Goal: Transaction & Acquisition: Purchase product/service

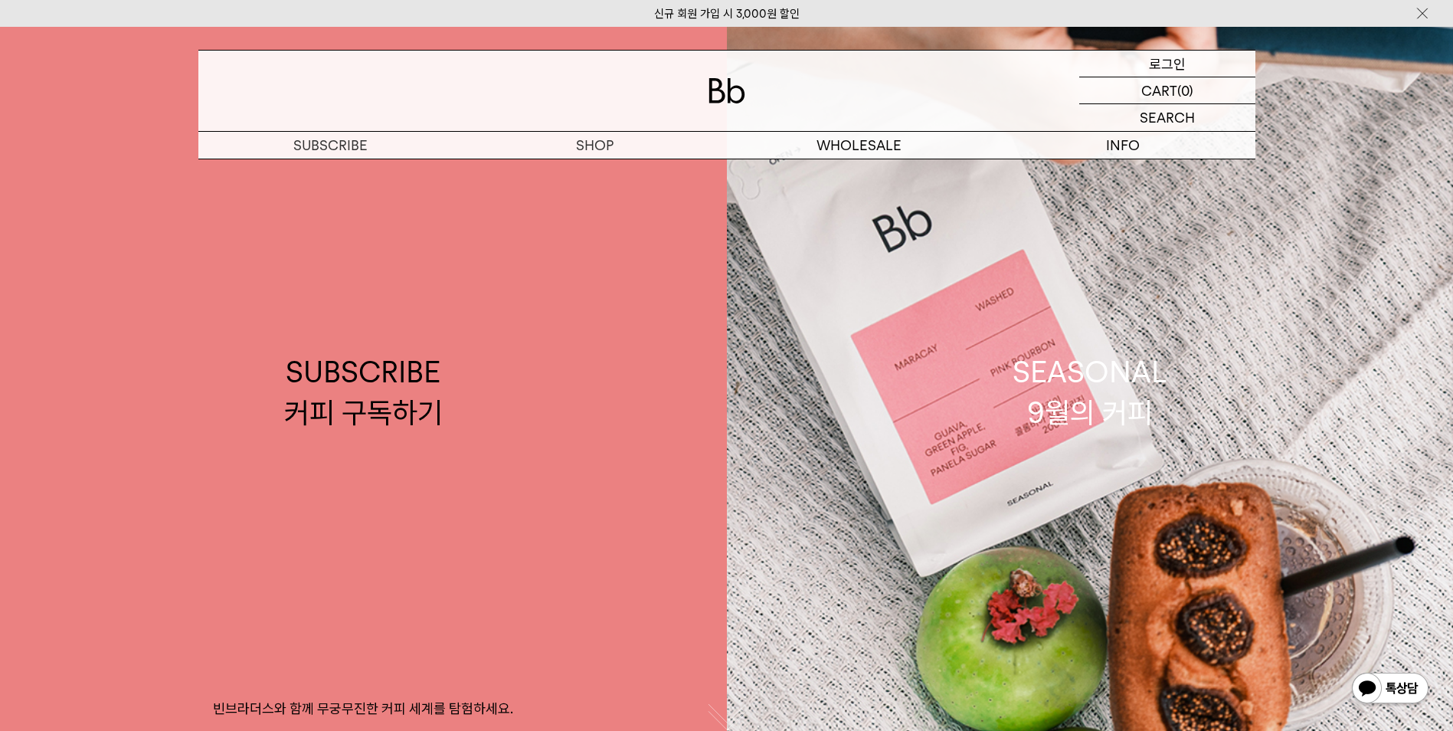
click at [1176, 66] on p "로그인" at bounding box center [1167, 64] width 37 height 26
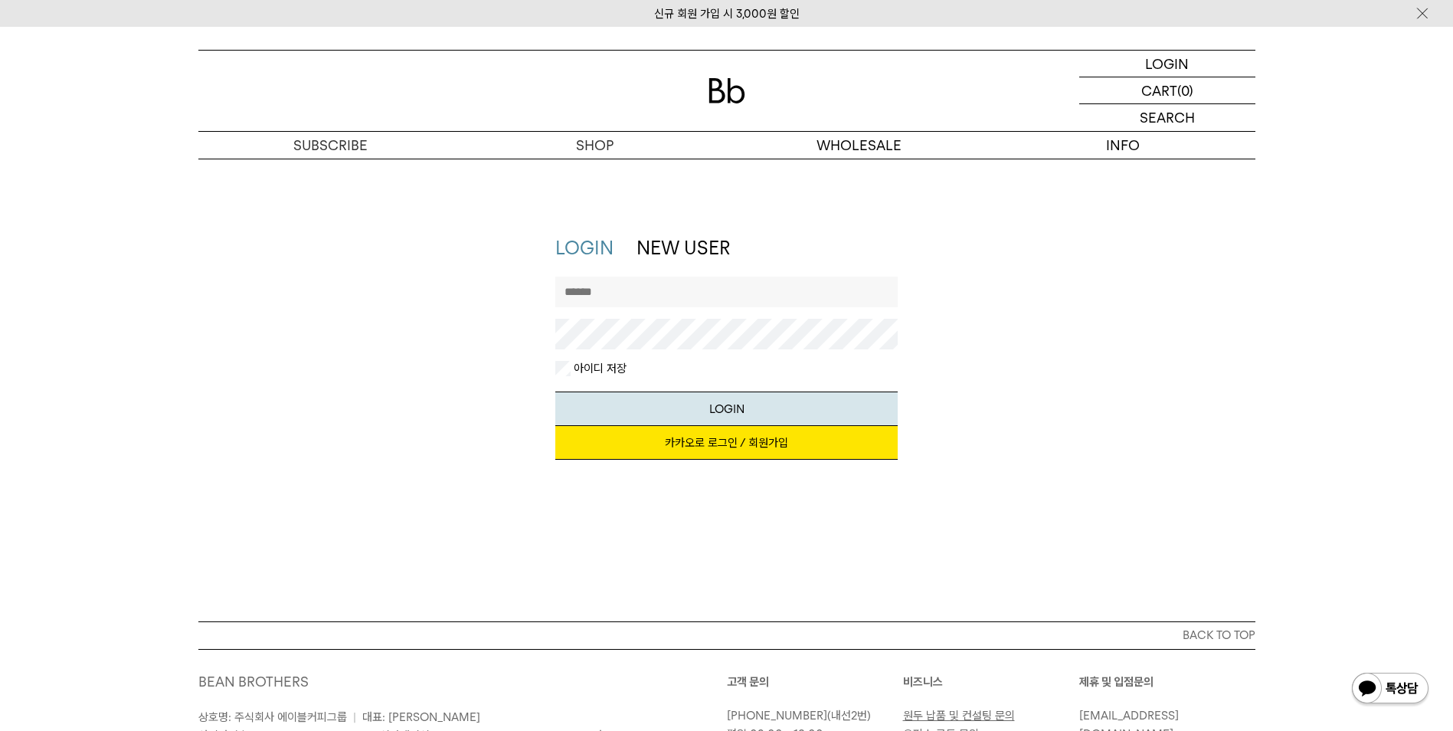
click at [677, 294] on input "text" at bounding box center [726, 291] width 342 height 31
type input "**********"
click at [555, 391] on button "LOGIN" at bounding box center [726, 408] width 342 height 34
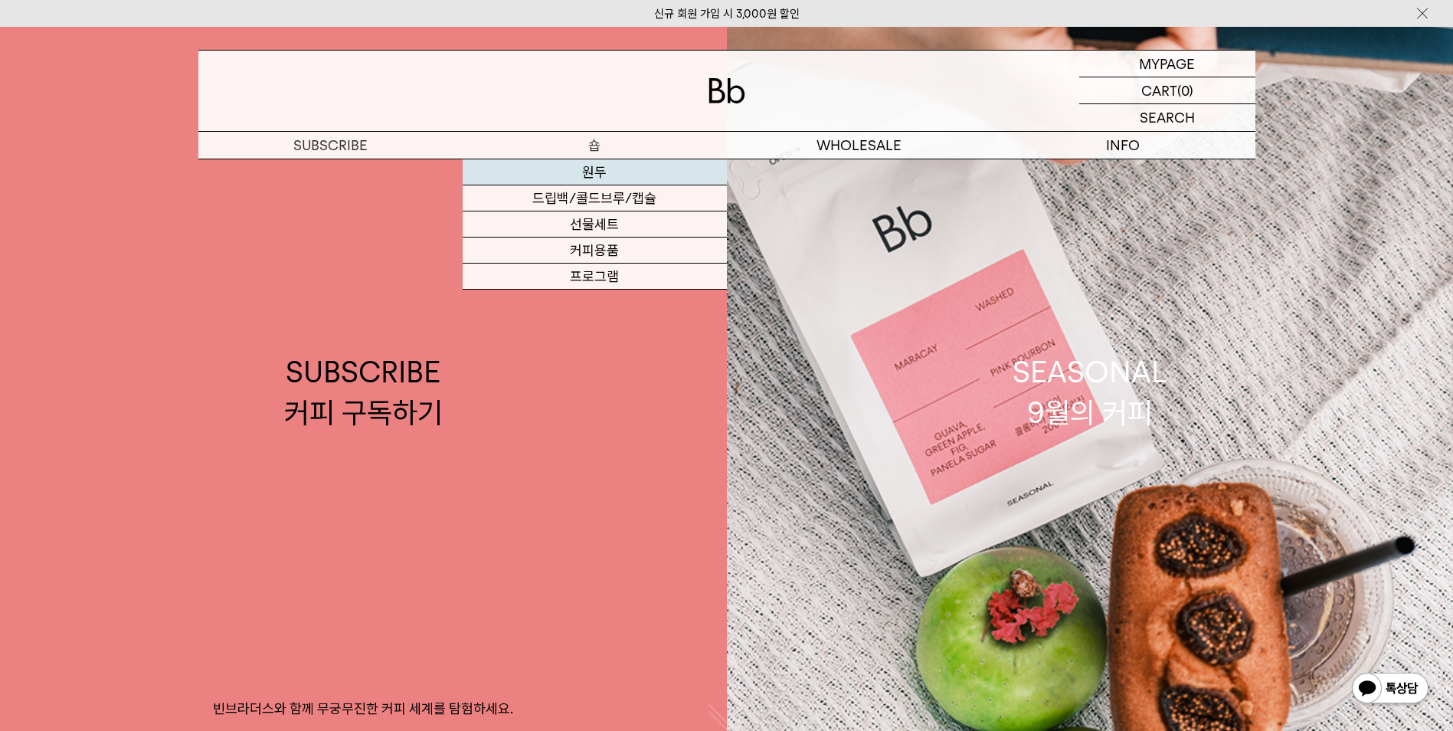
click at [596, 170] on link "원두" at bounding box center [595, 172] width 264 height 26
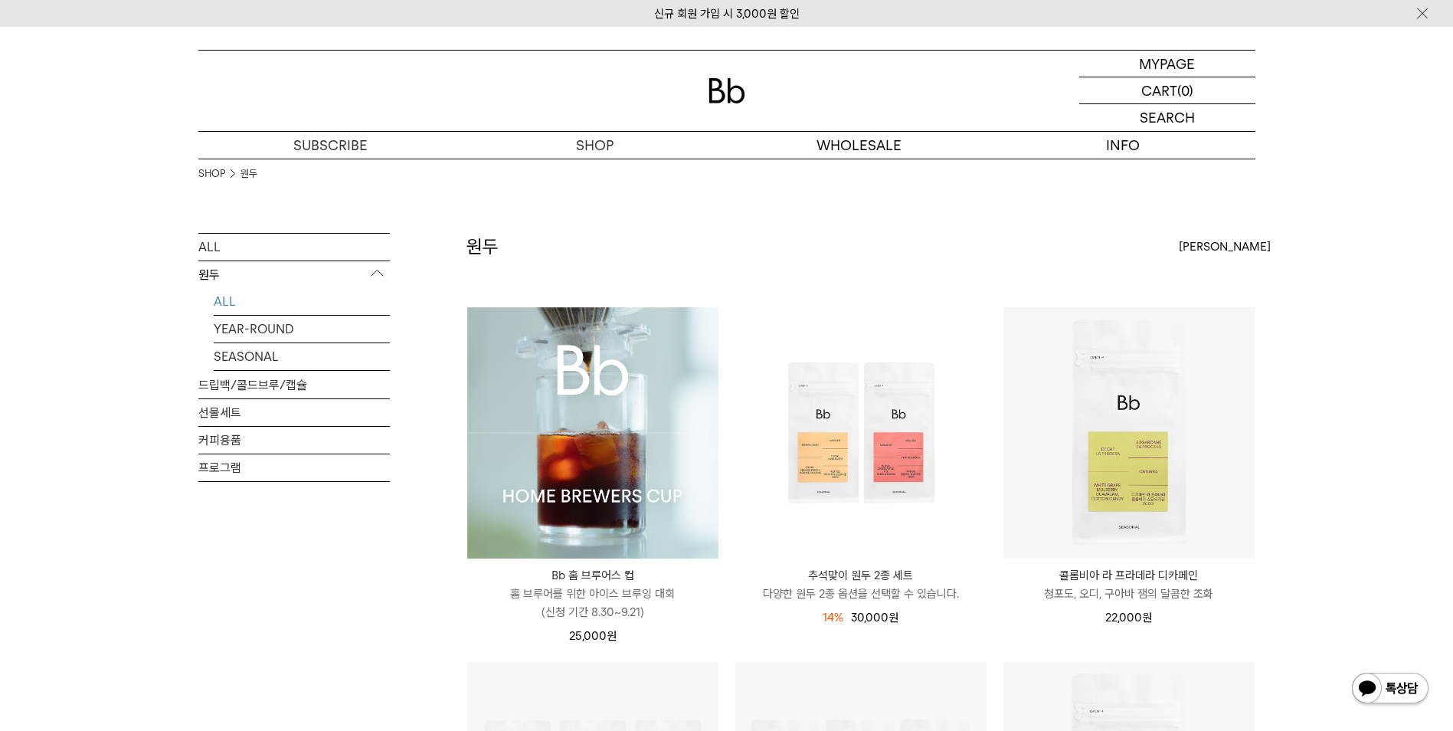
scroll to position [306, 0]
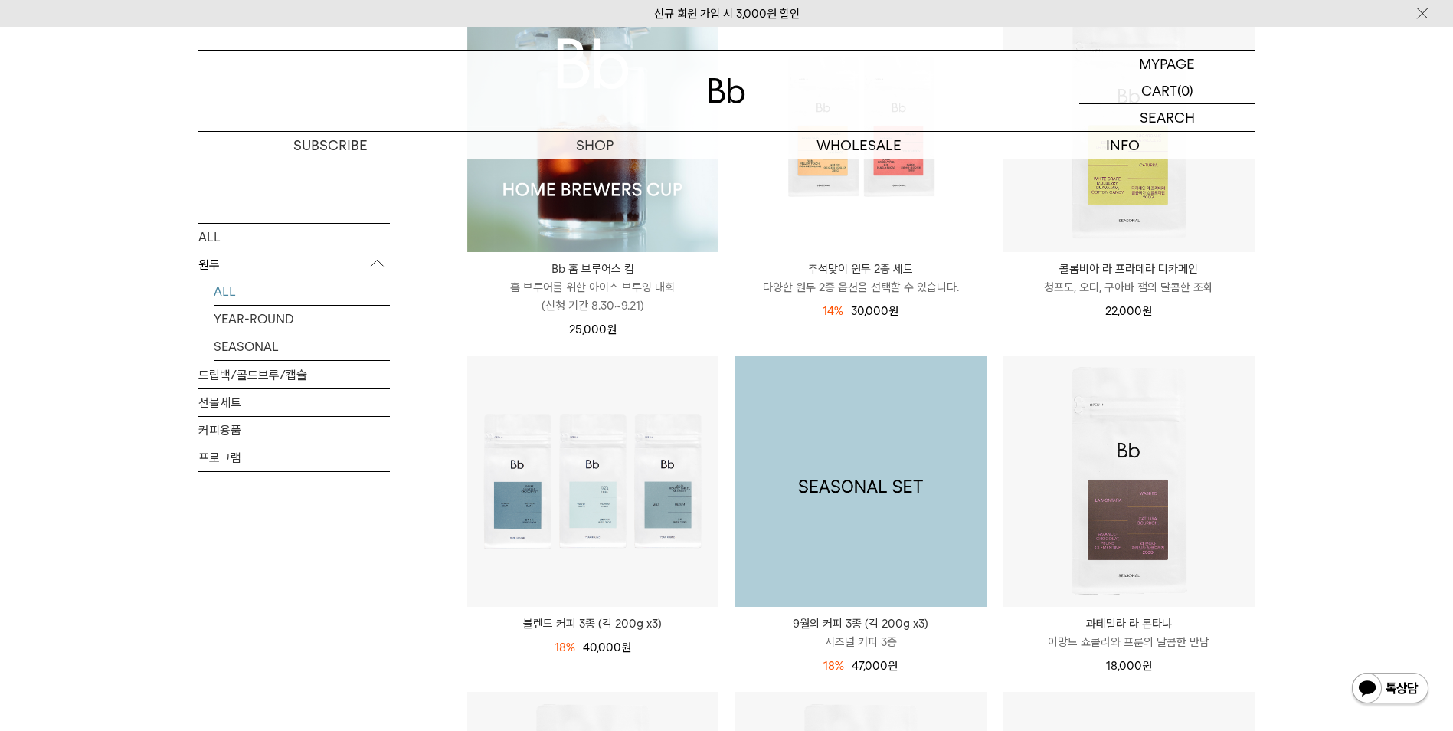
click at [886, 531] on img at bounding box center [860, 480] width 251 height 251
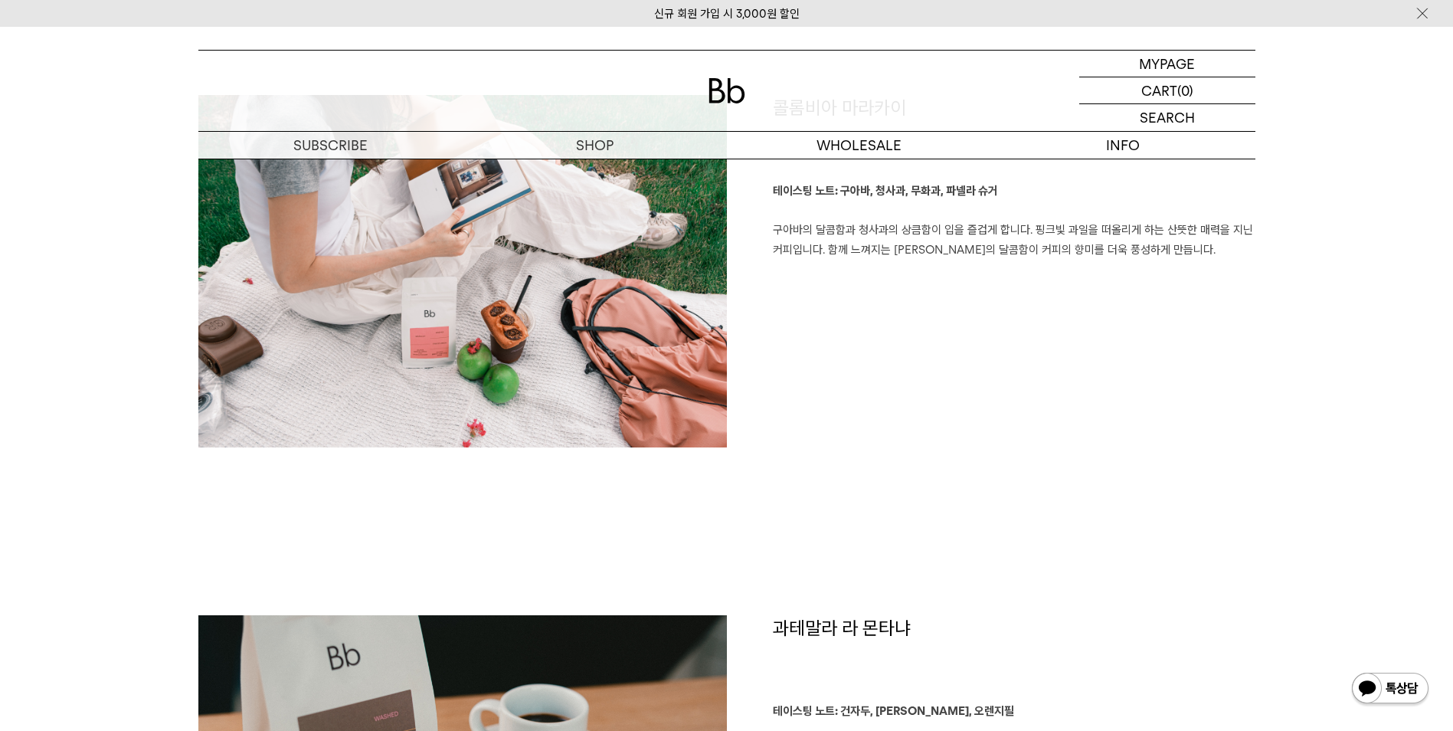
scroll to position [2145, 0]
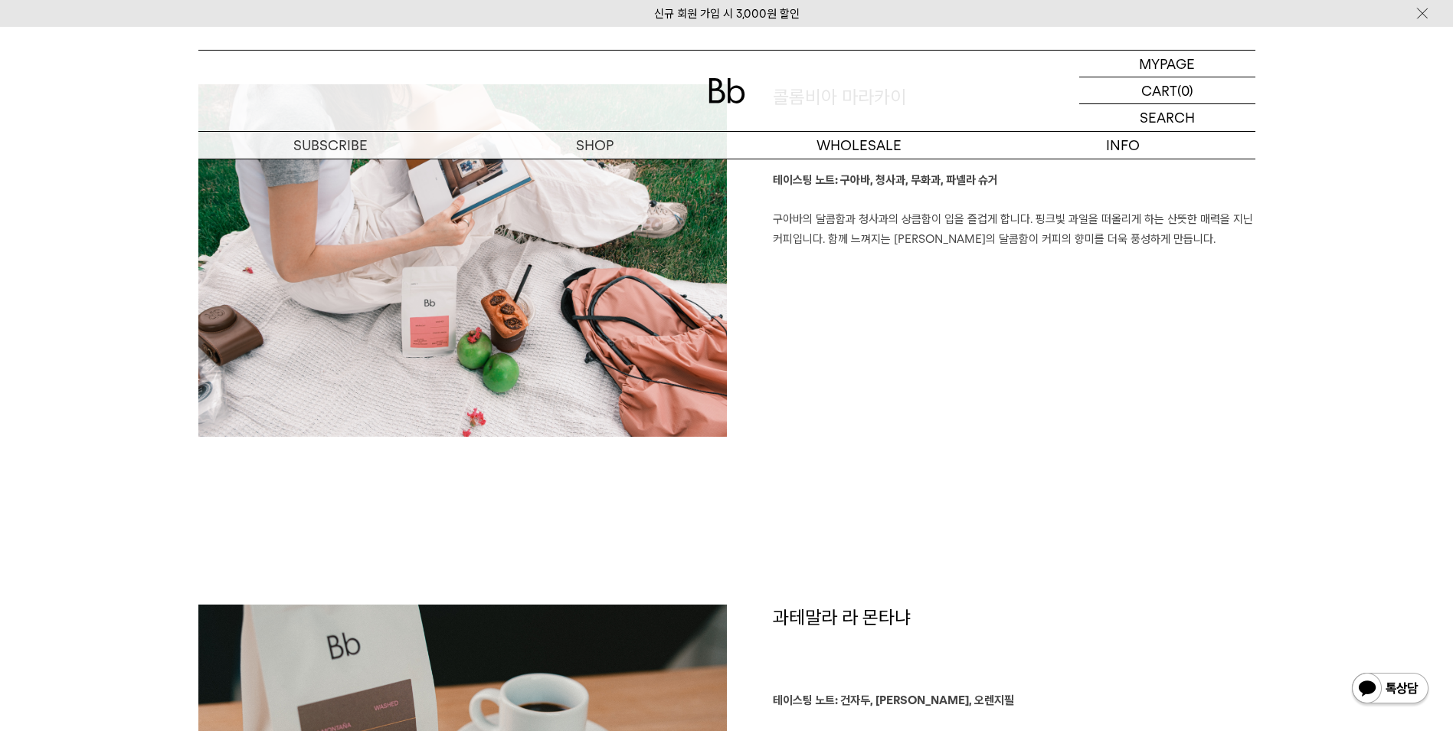
drag, startPoint x: 322, startPoint y: 551, endPoint x: 319, endPoint y: 541, distance: 10.7
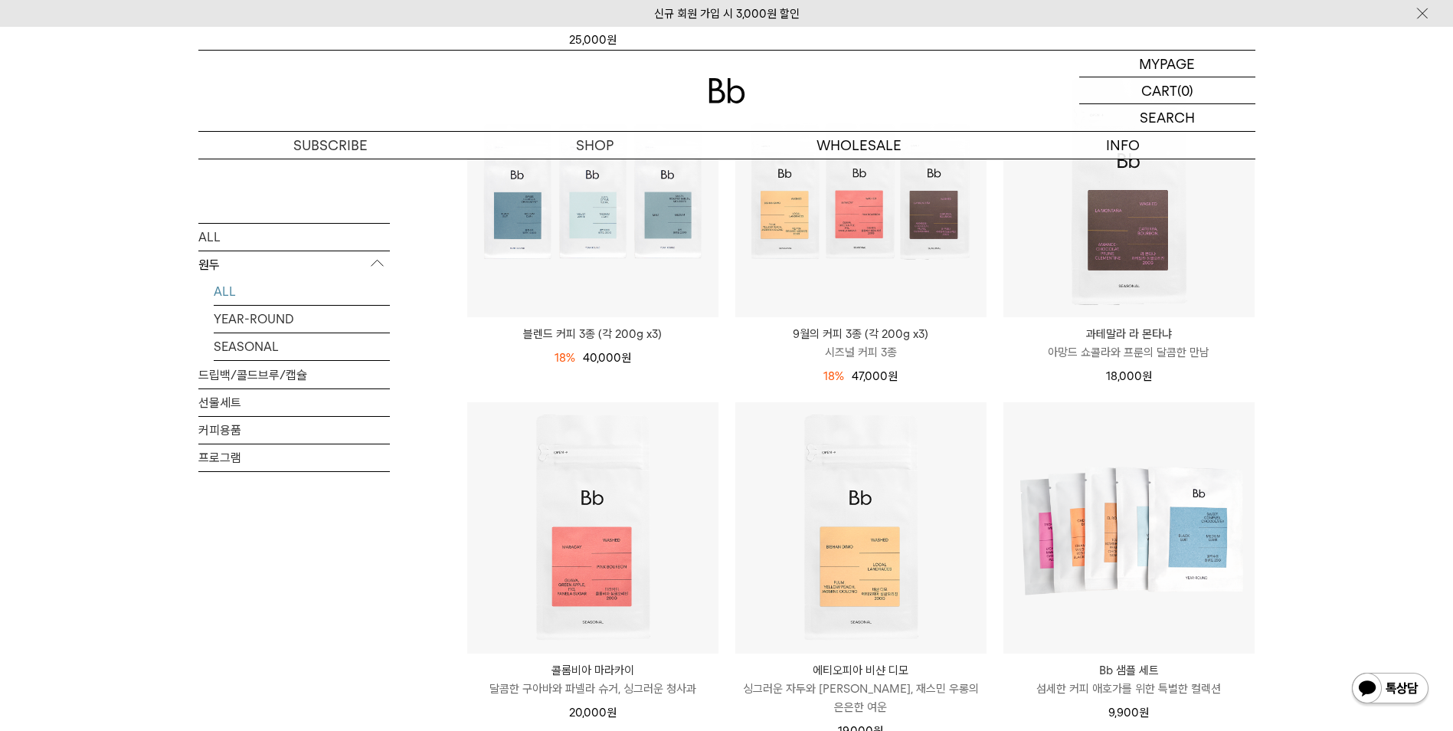
scroll to position [613, 0]
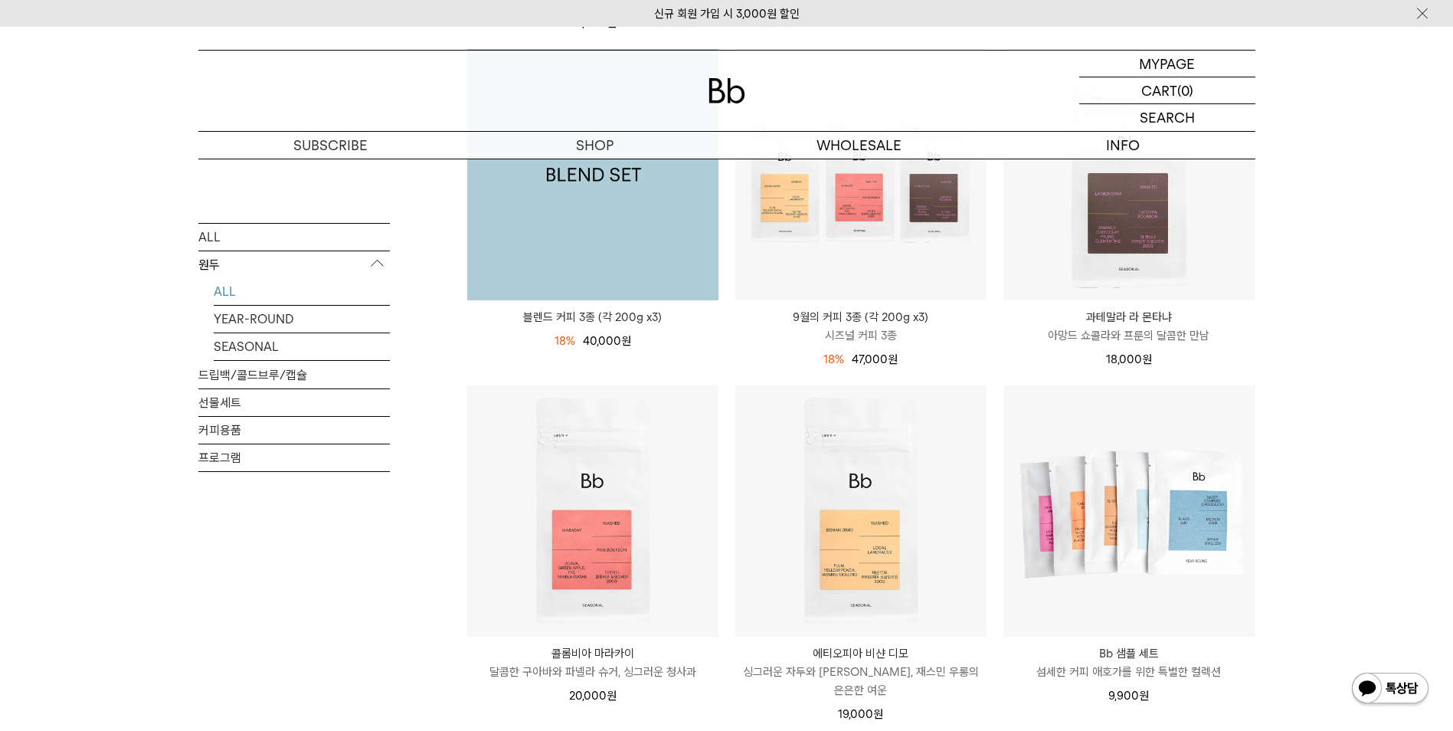
click at [591, 231] on img at bounding box center [592, 174] width 251 height 251
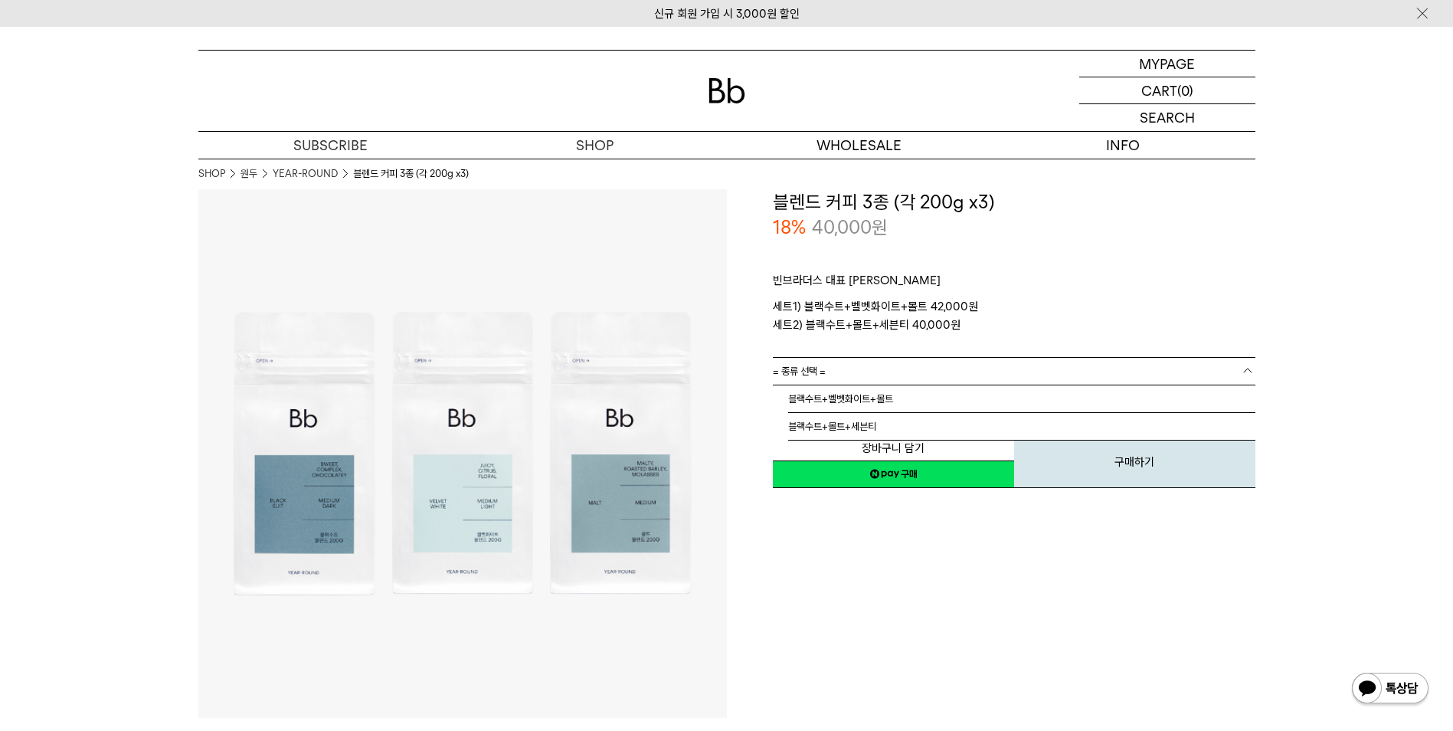
click at [1244, 367] on b at bounding box center [1247, 370] width 15 height 15
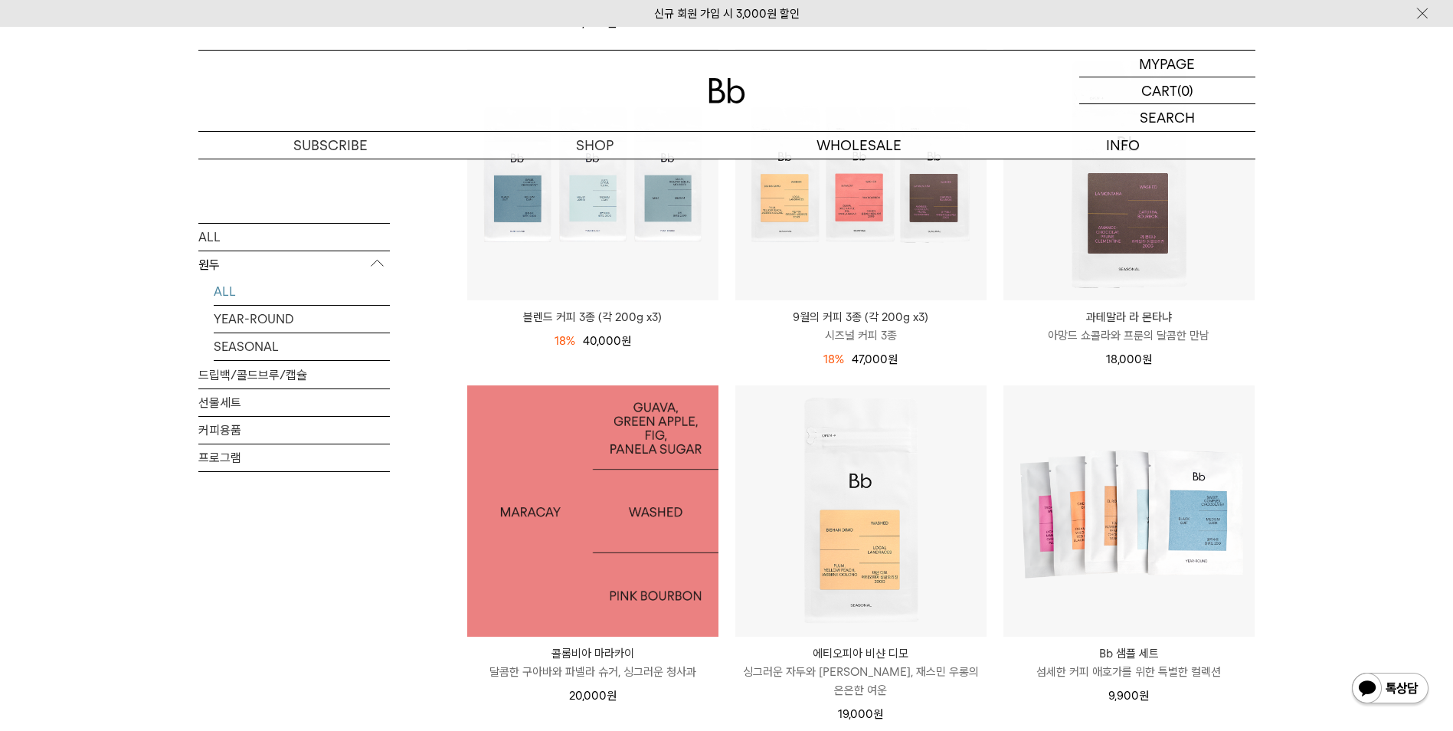
click at [587, 596] on img at bounding box center [592, 510] width 251 height 251
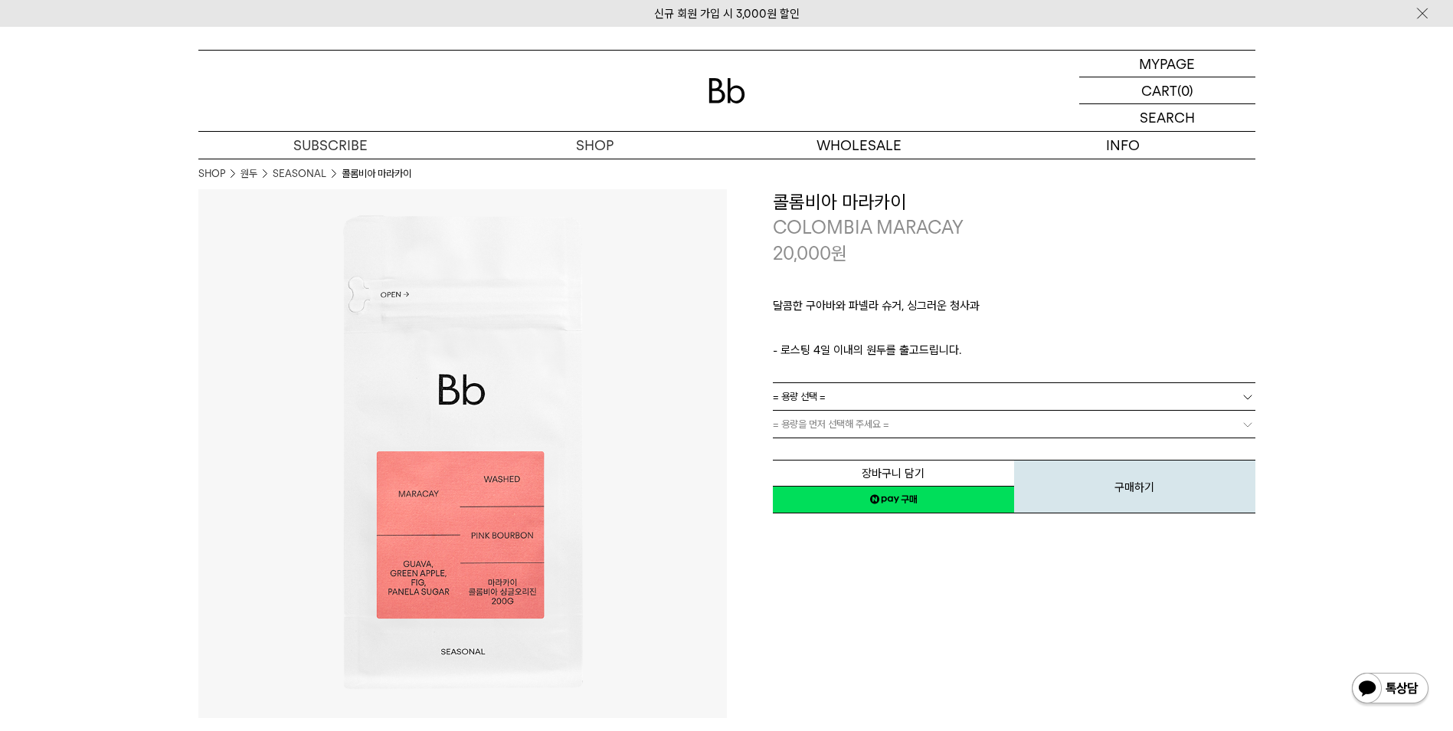
click at [928, 397] on link "= 용량 선택 =" at bounding box center [1014, 396] width 483 height 27
click at [811, 430] on li "200g" at bounding box center [1021, 425] width 467 height 28
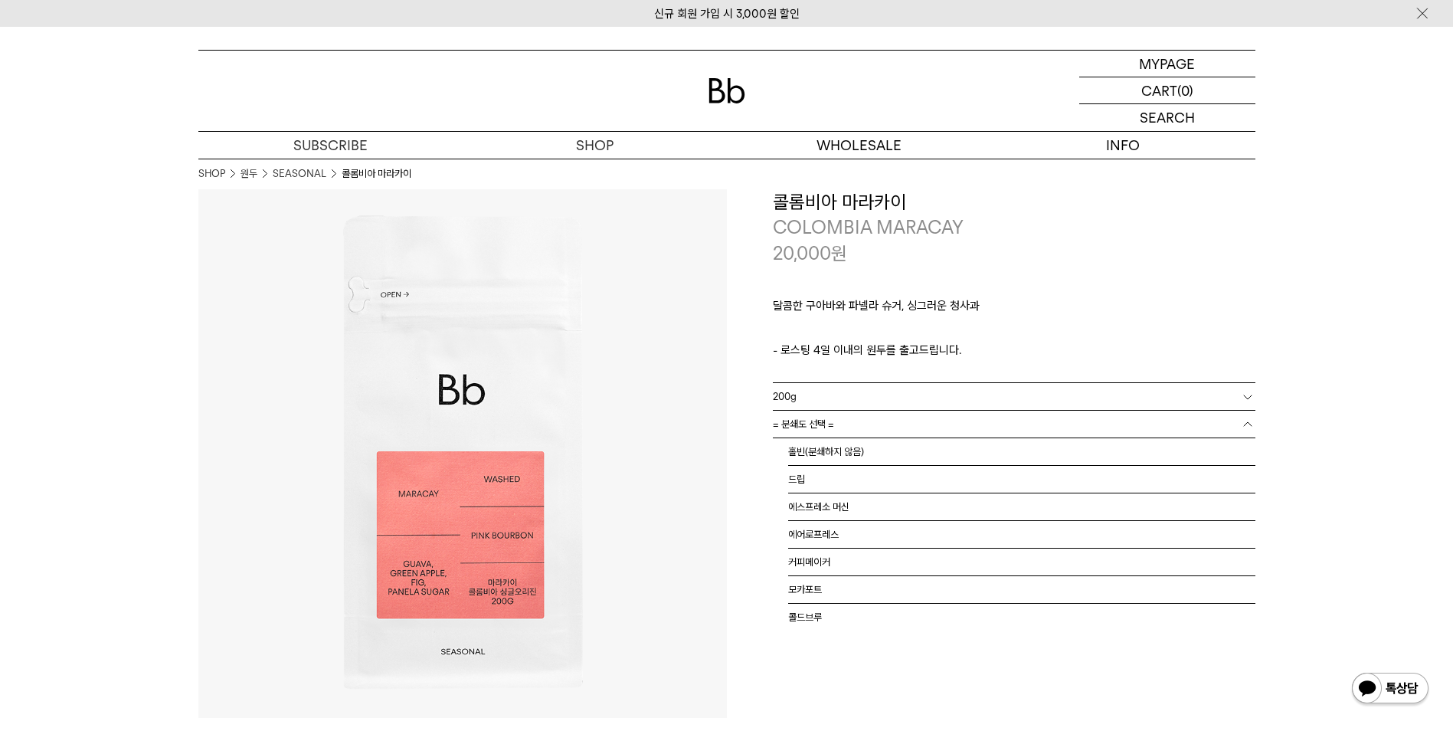
click at [813, 427] on span "= 분쇄도 선택 =" at bounding box center [803, 424] width 61 height 27
click at [823, 453] on li "홀빈(분쇄하지 않음)" at bounding box center [1021, 452] width 467 height 28
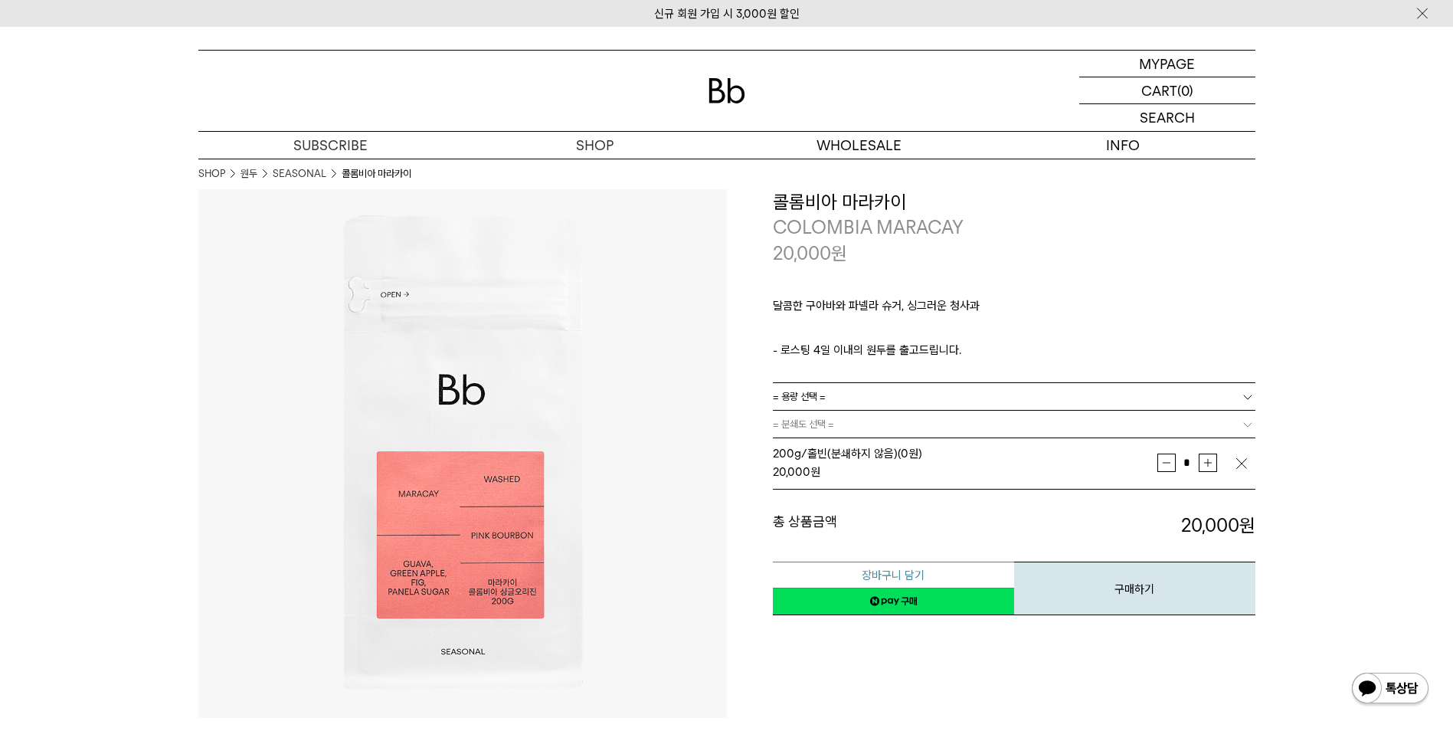
click at [892, 577] on button "장바구니 담기" at bounding box center [893, 574] width 241 height 27
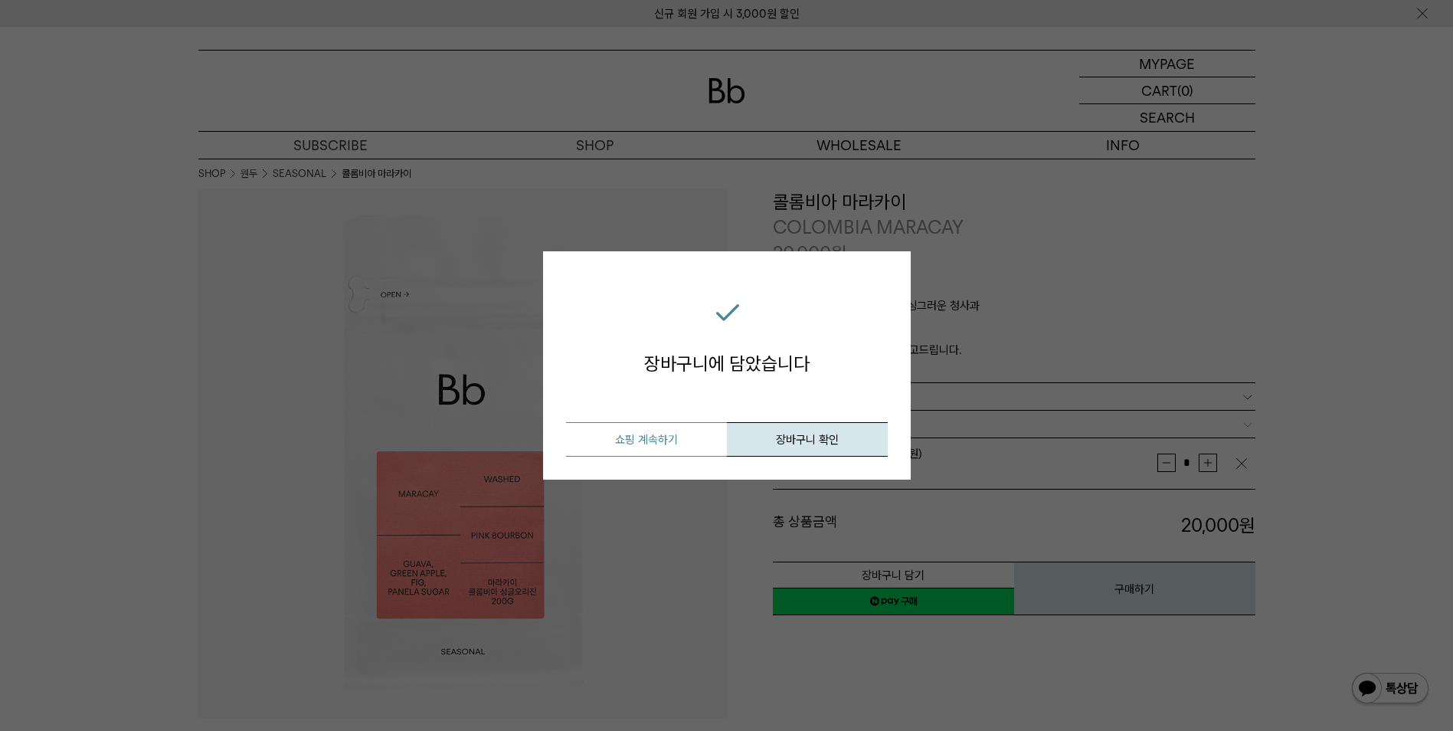
click at [632, 440] on button "쇼핑 계속하기" at bounding box center [646, 439] width 161 height 34
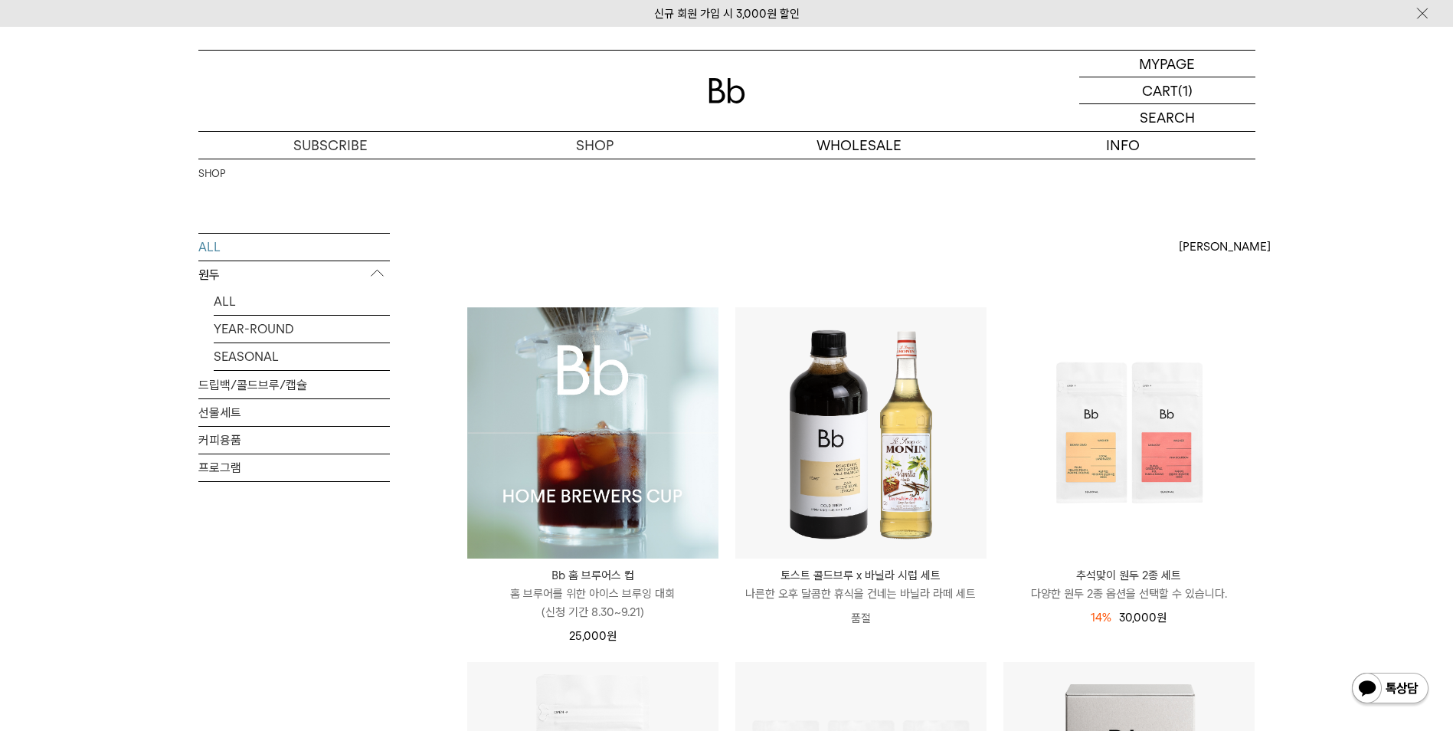
scroll to position [306, 0]
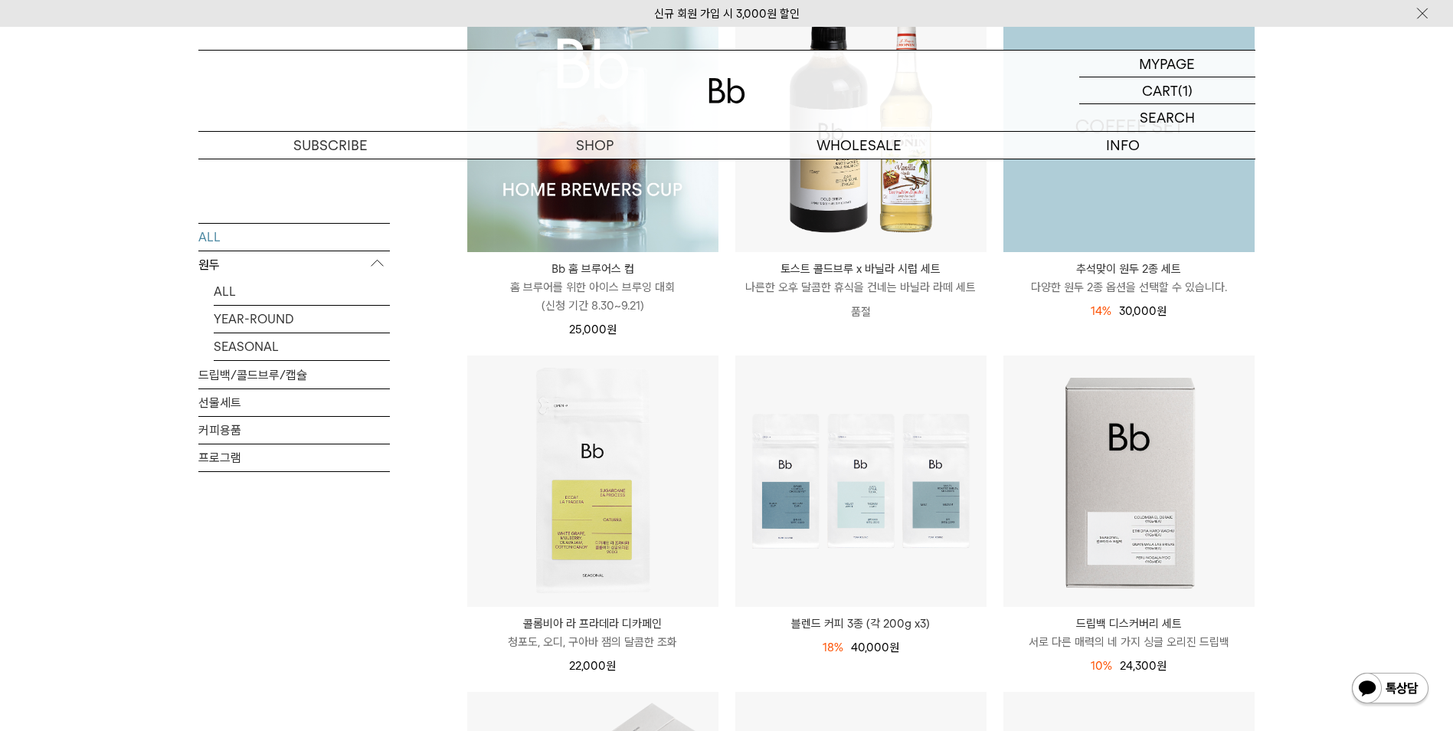
click at [1166, 201] on img at bounding box center [1128, 126] width 251 height 251
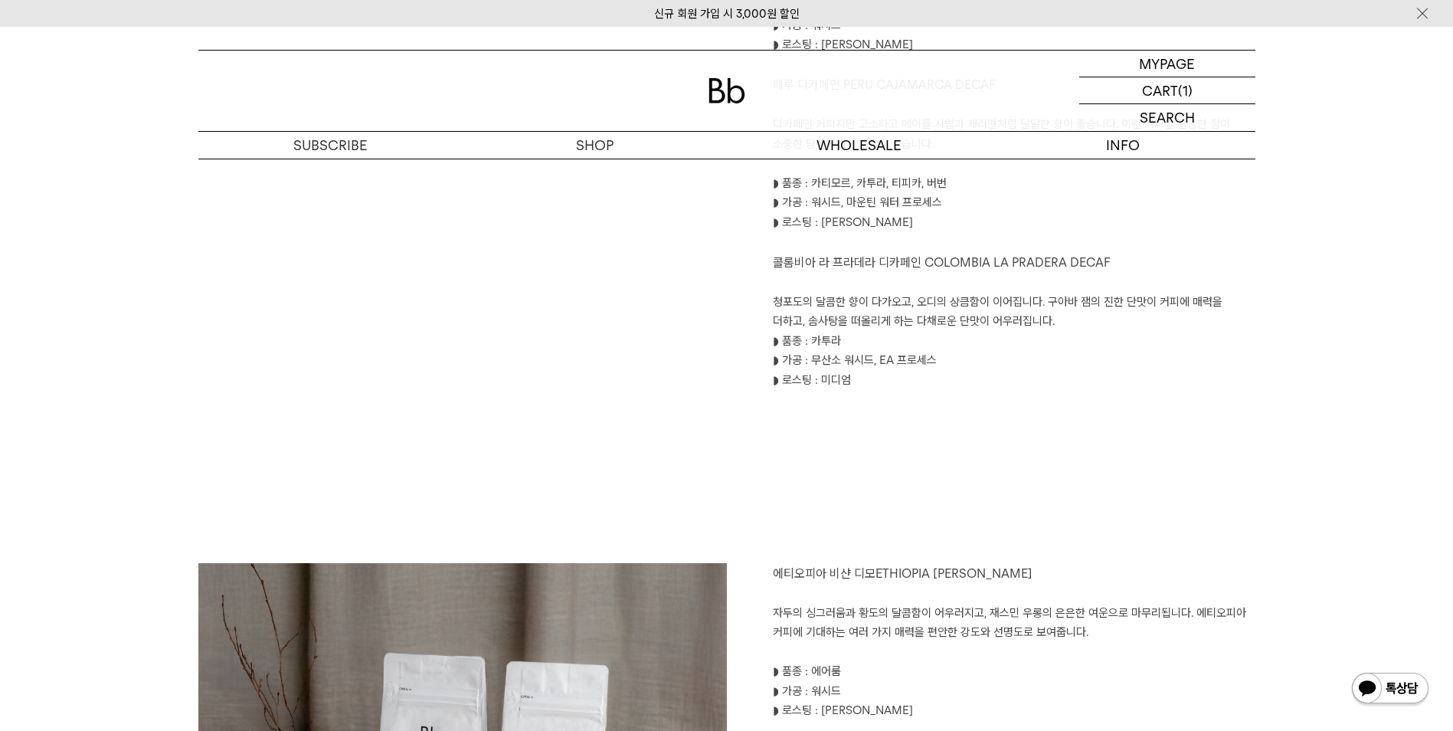
scroll to position [1532, 0]
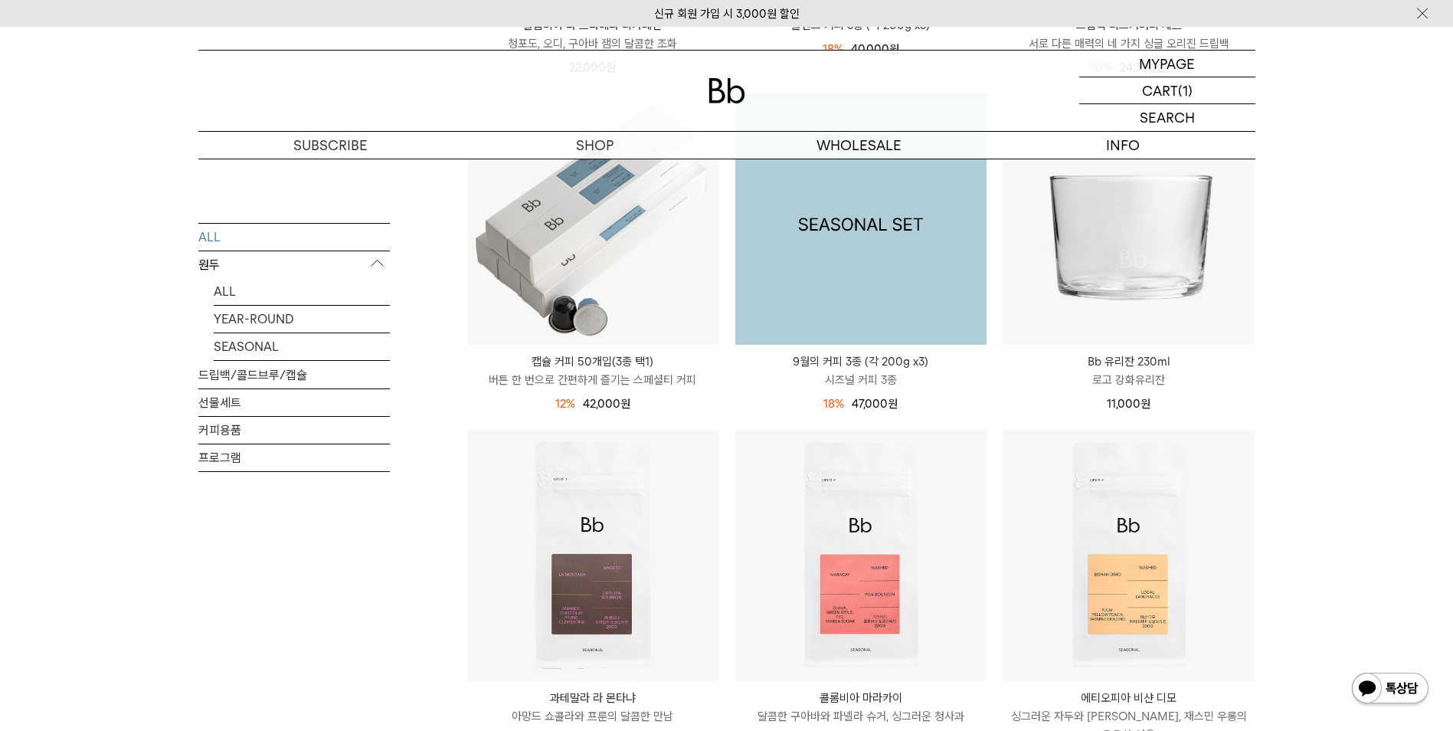
scroll to position [919, 0]
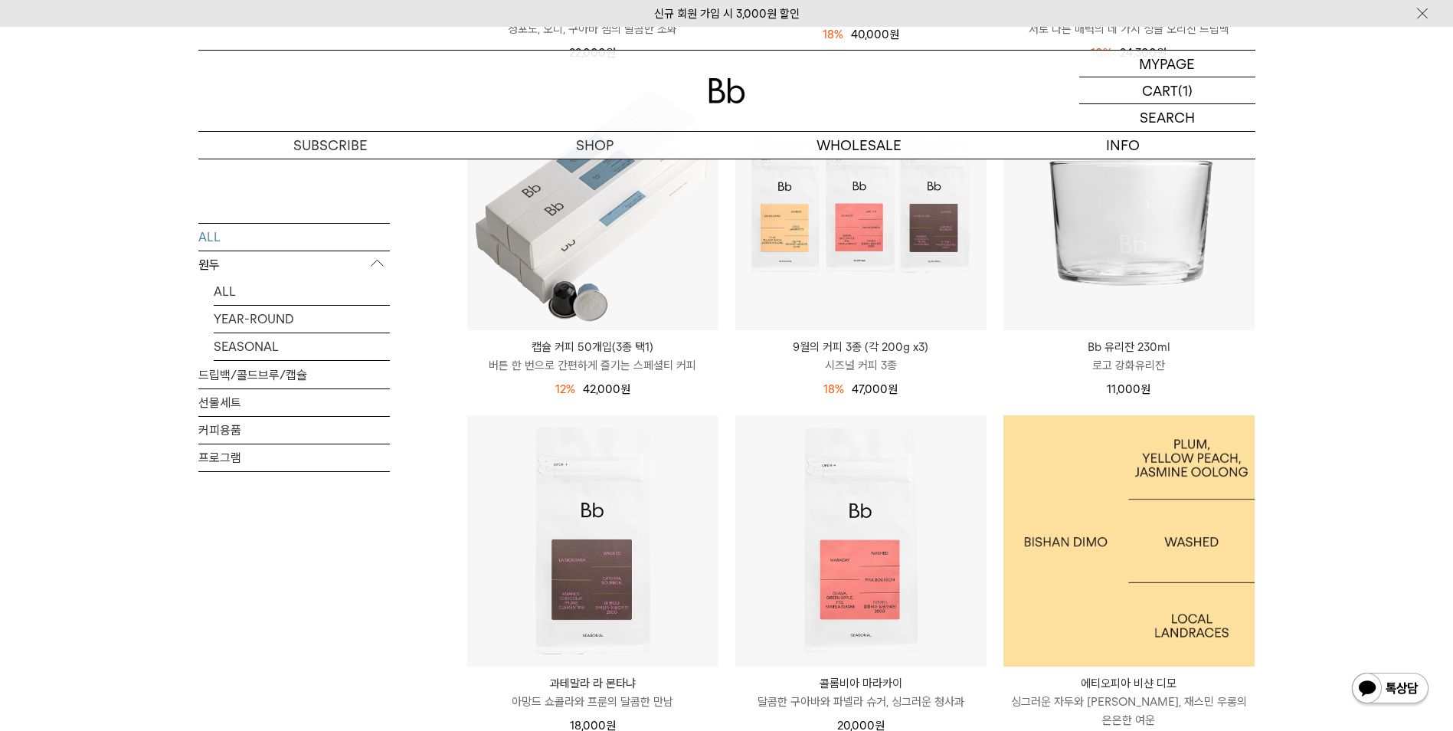
click at [1126, 564] on img at bounding box center [1128, 540] width 251 height 251
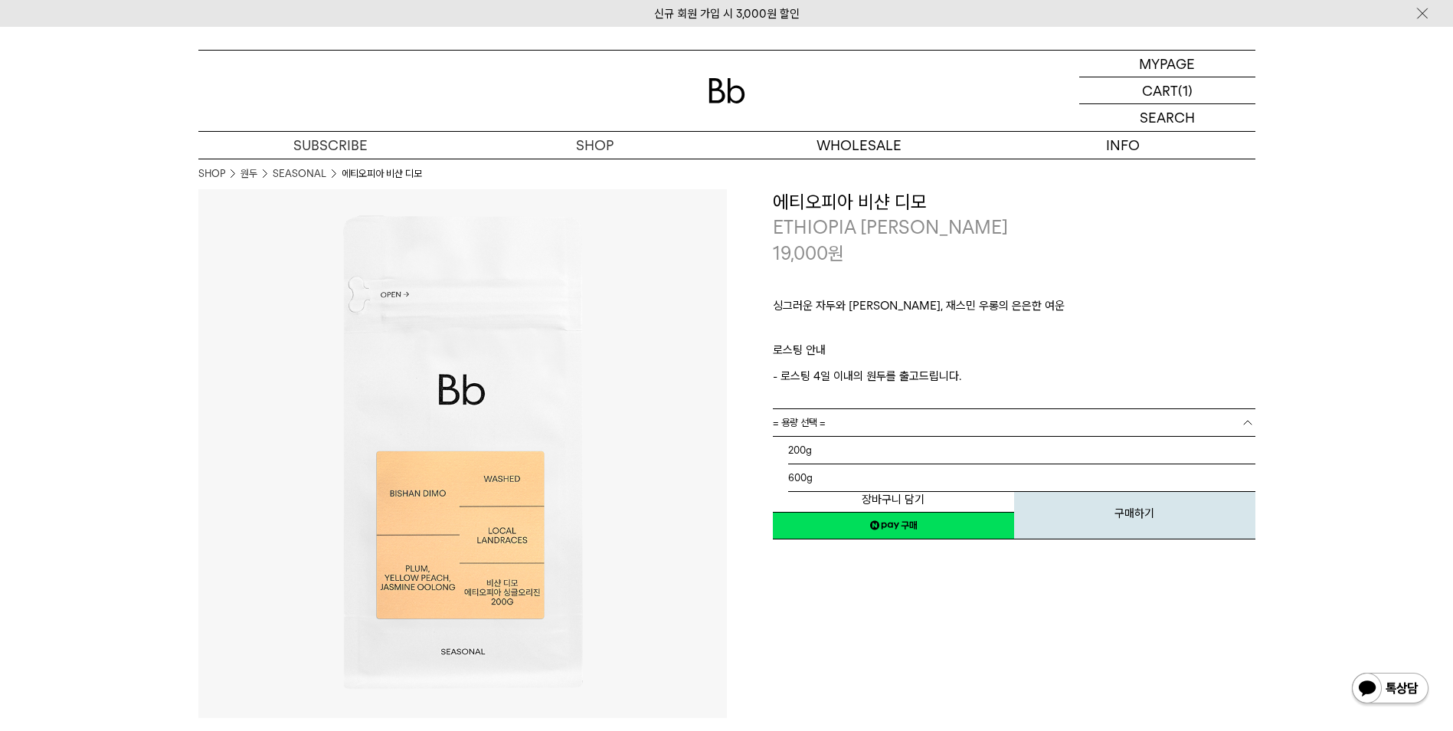
click at [874, 424] on link "= 용량 선택 =" at bounding box center [1014, 422] width 483 height 27
click at [813, 447] on li "200g" at bounding box center [1021, 451] width 467 height 28
click at [813, 447] on span "= 분쇄도 선택 =" at bounding box center [803, 450] width 61 height 27
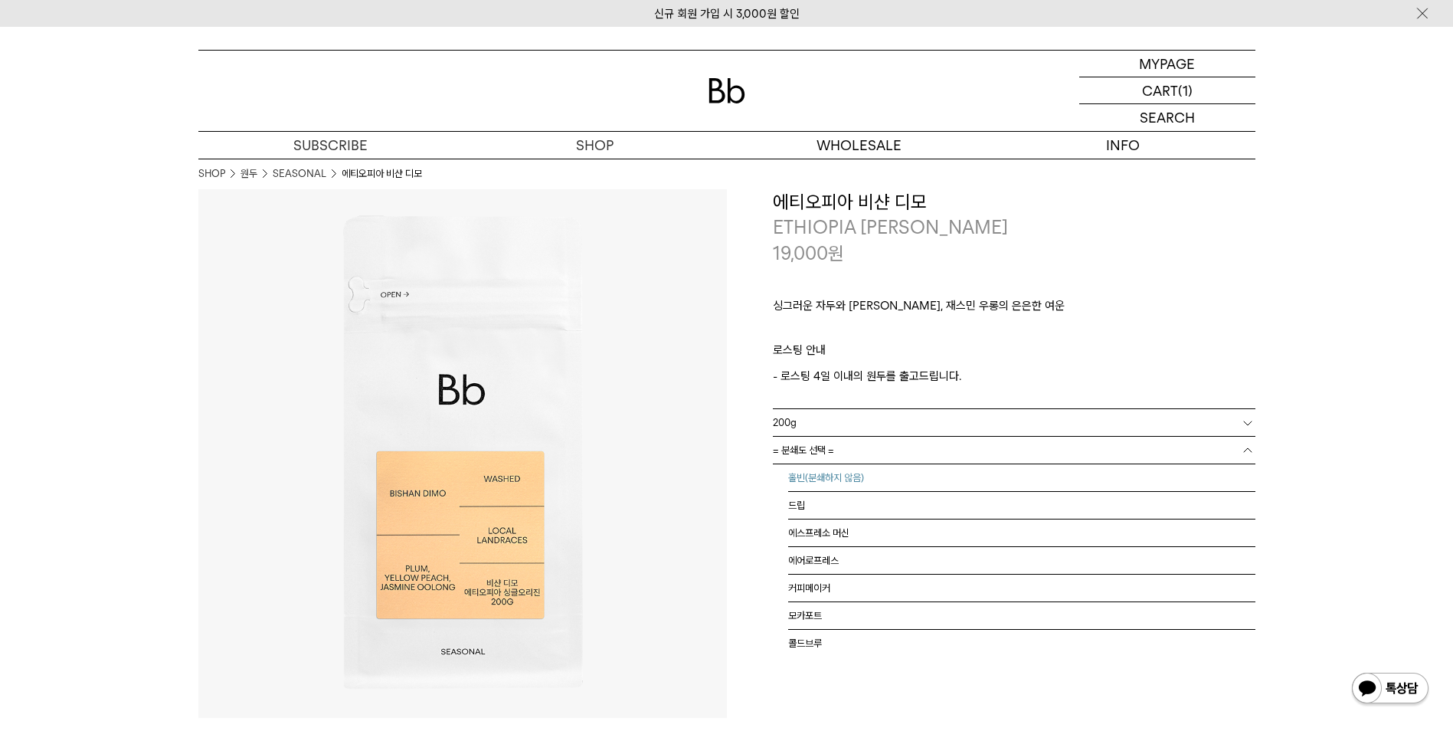
click at [822, 479] on li "홀빈(분쇄하지 않음)" at bounding box center [1021, 478] width 467 height 28
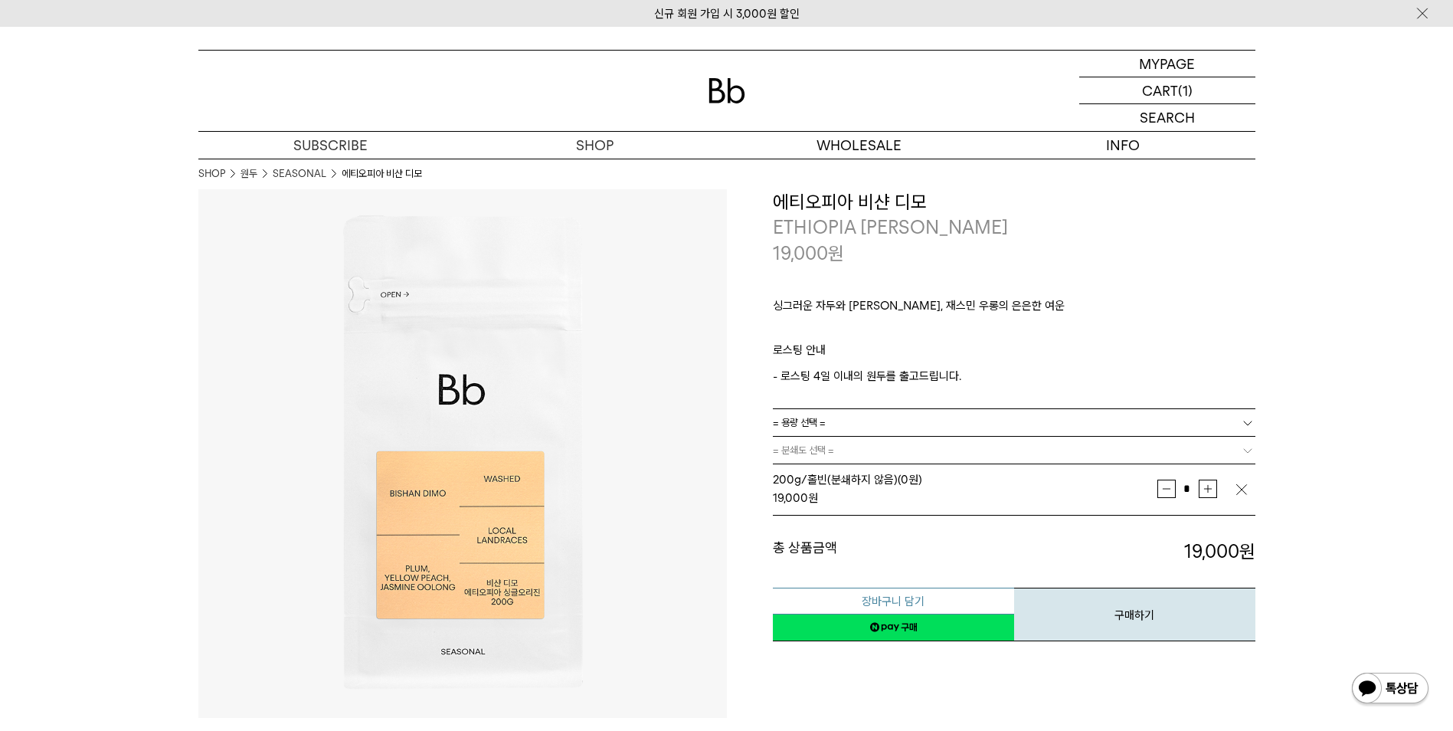
click at [895, 600] on button "장바구니 담기" at bounding box center [893, 600] width 241 height 27
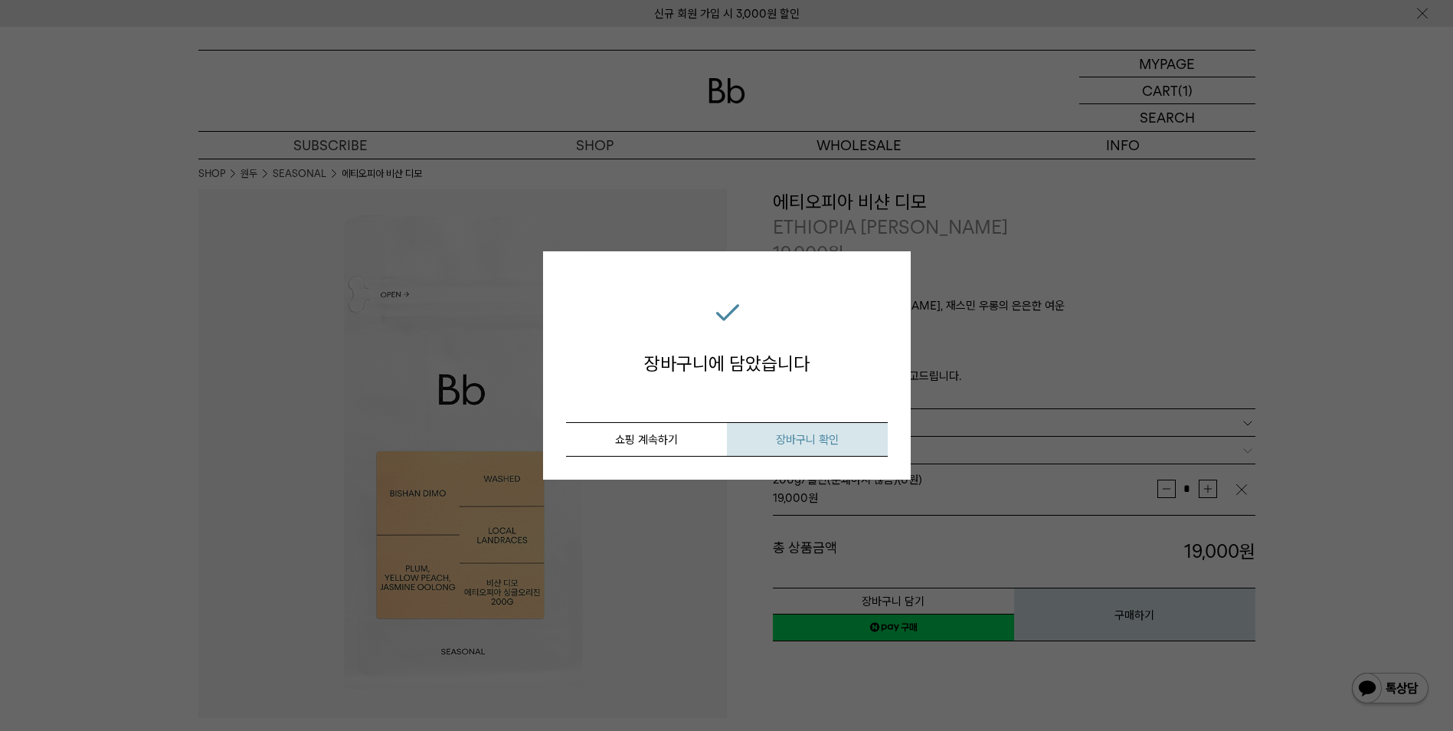
click at [808, 438] on span "장바구니 확인" at bounding box center [807, 440] width 63 height 14
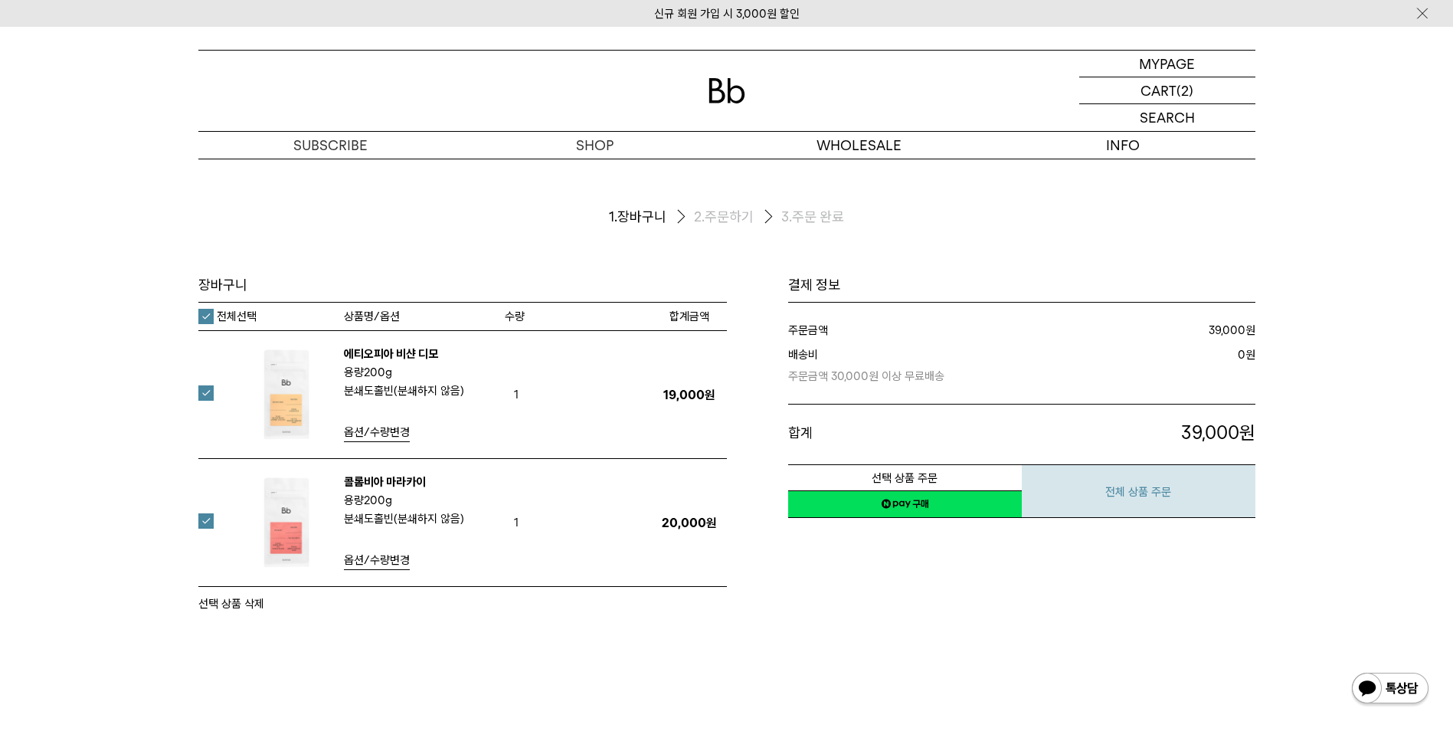
click at [1131, 483] on button "전체 상품 주문" at bounding box center [1139, 491] width 234 height 54
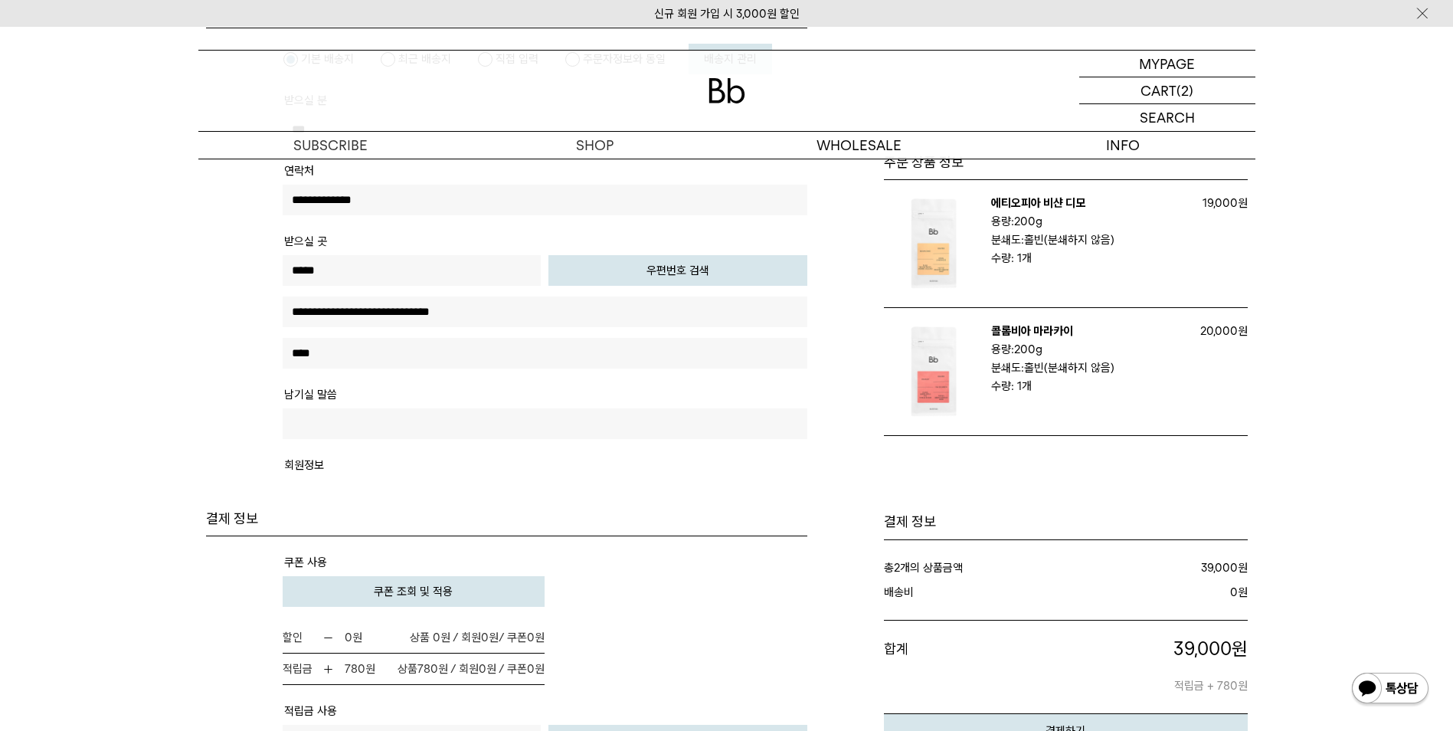
scroll to position [613, 0]
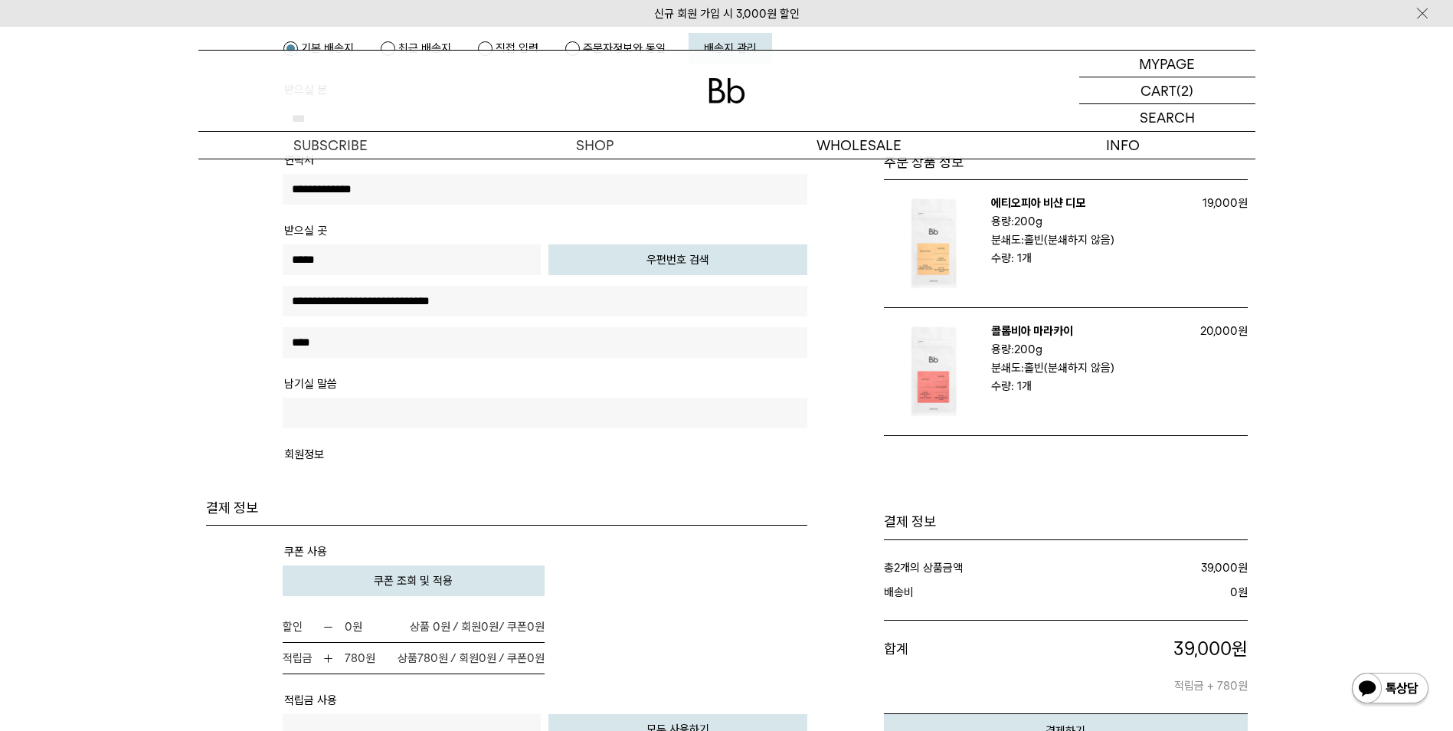
click at [411, 579] on span "쿠폰 조회 및 적용" at bounding box center [413, 581] width 79 height 14
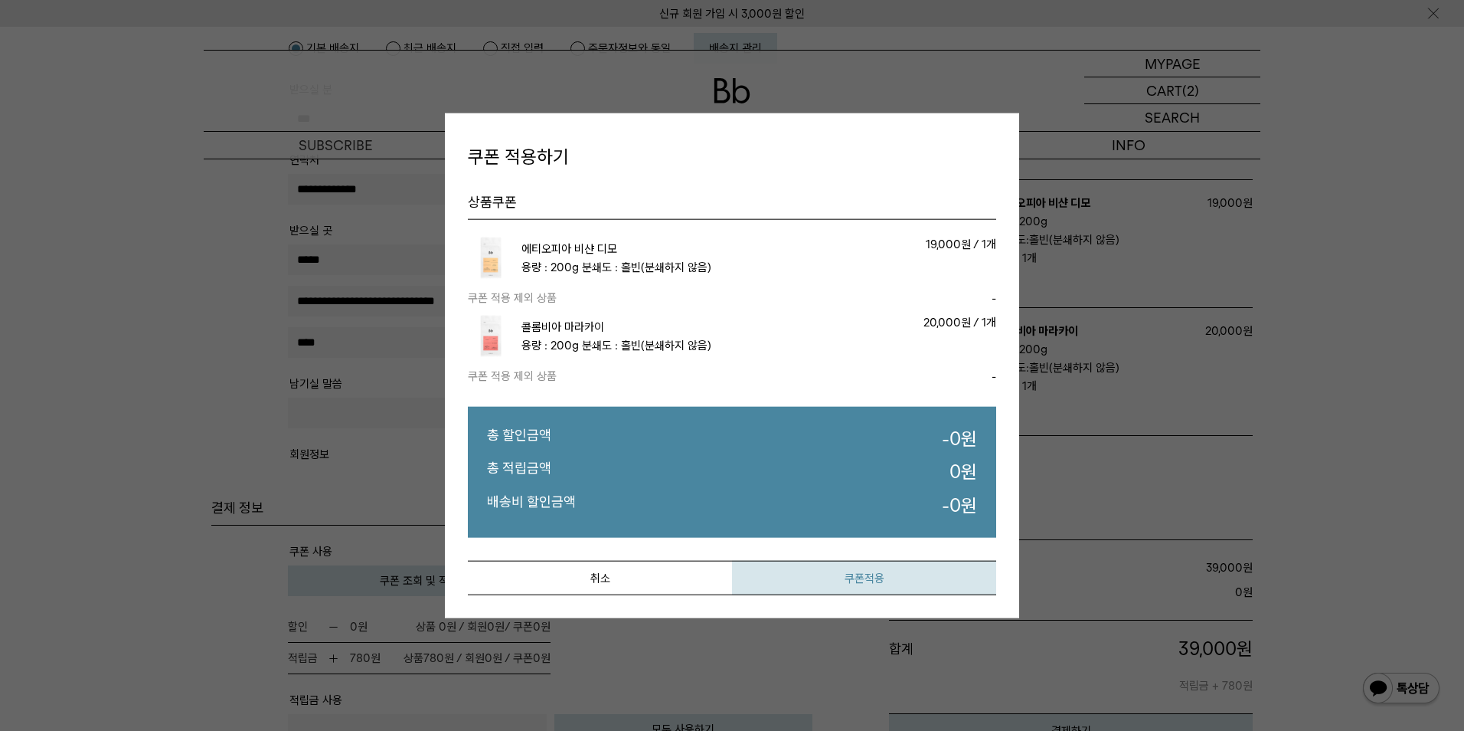
click at [863, 577] on button "쿠폰적용" at bounding box center [864, 577] width 264 height 34
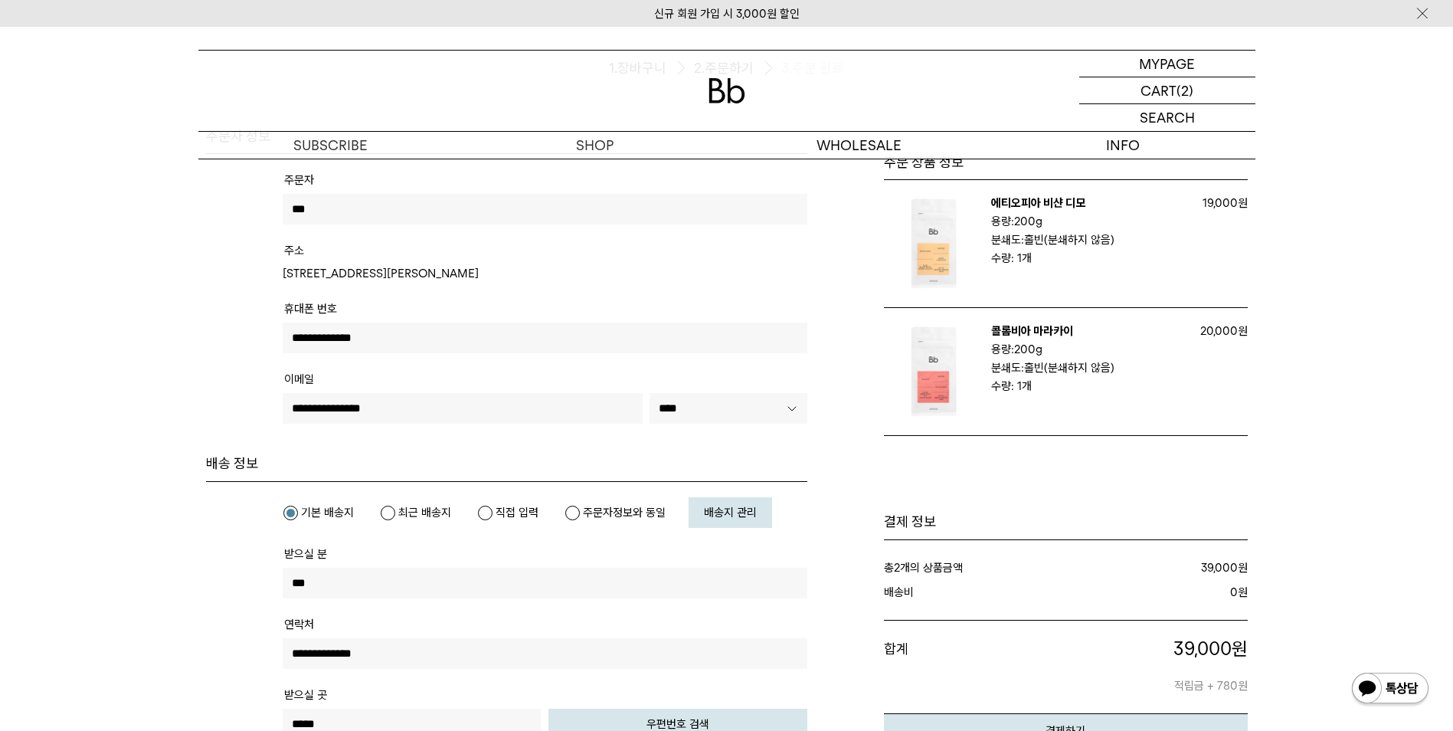
scroll to position [0, 0]
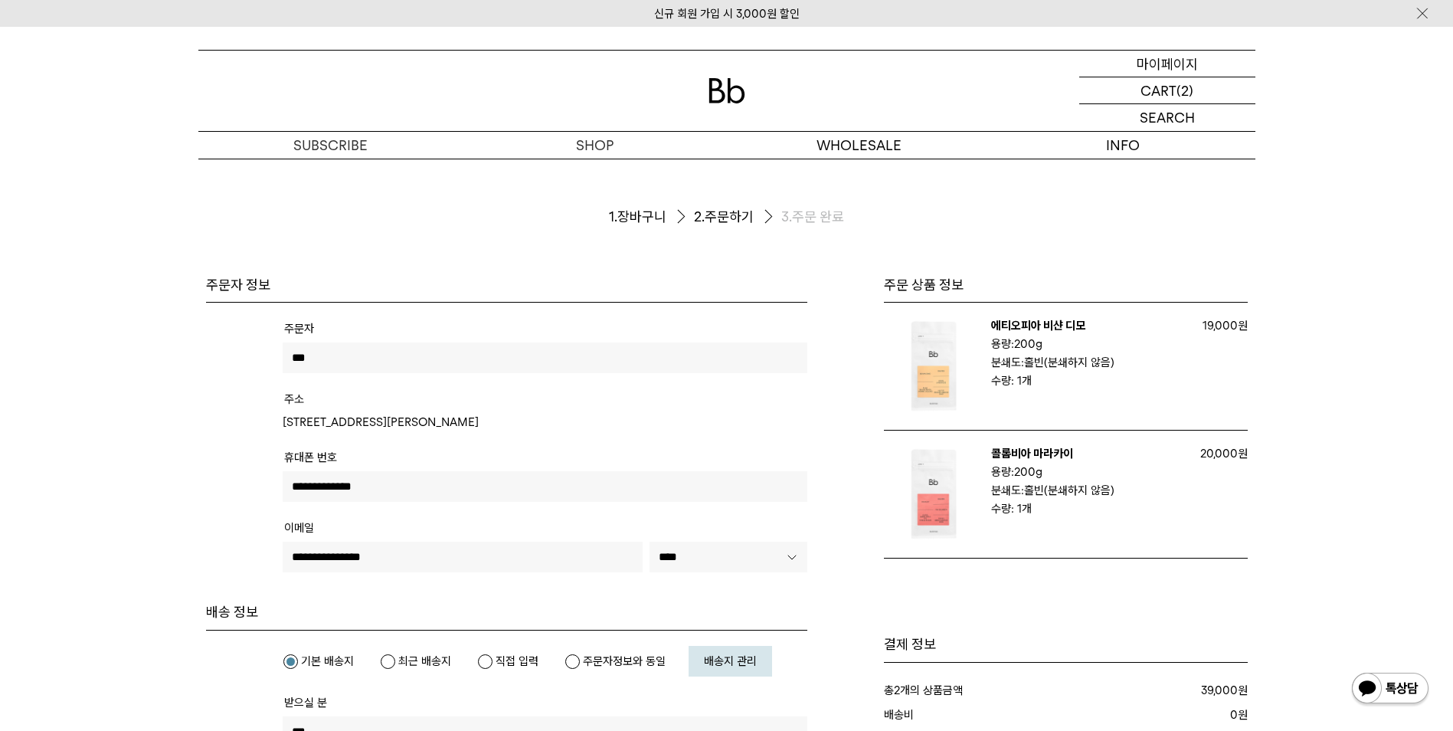
click at [1163, 64] on p "마이페이지" at bounding box center [1167, 64] width 61 height 26
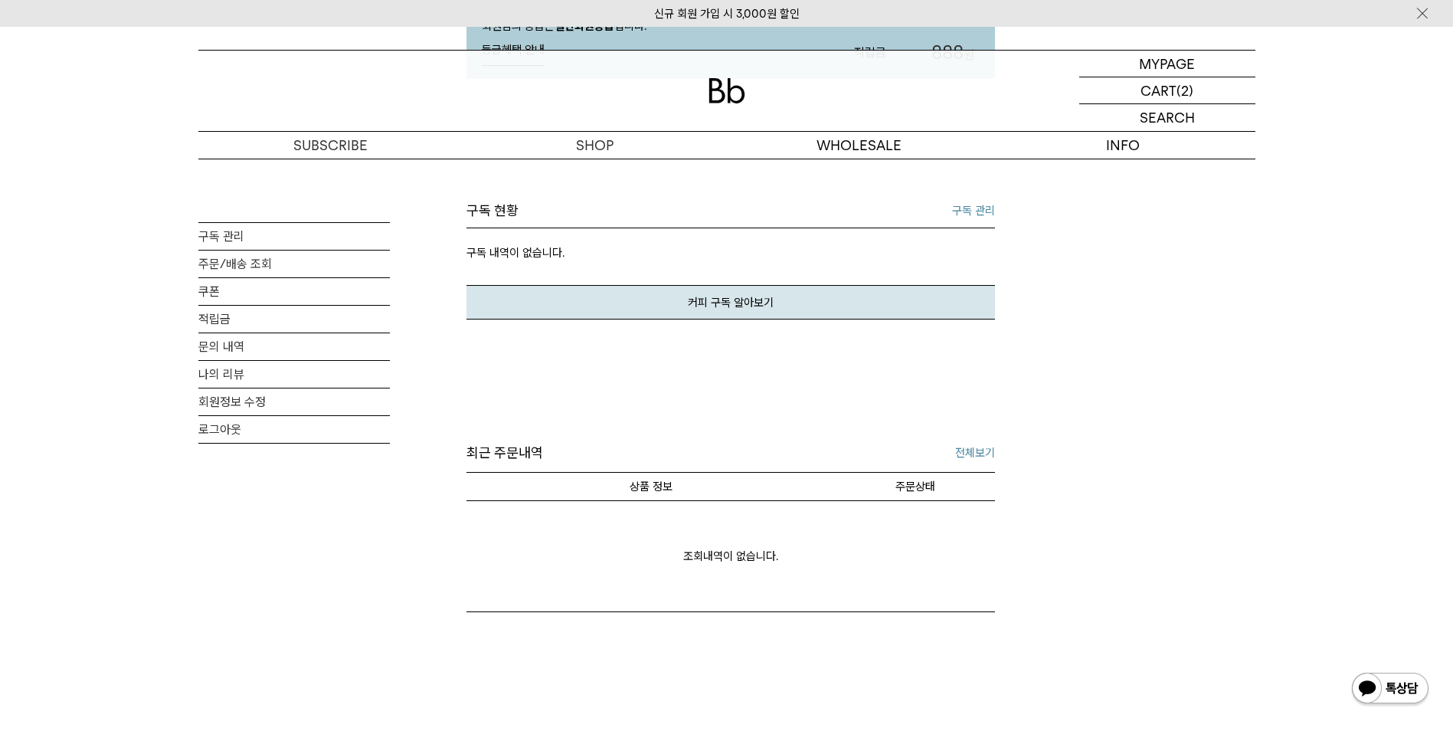
scroll to position [306, 0]
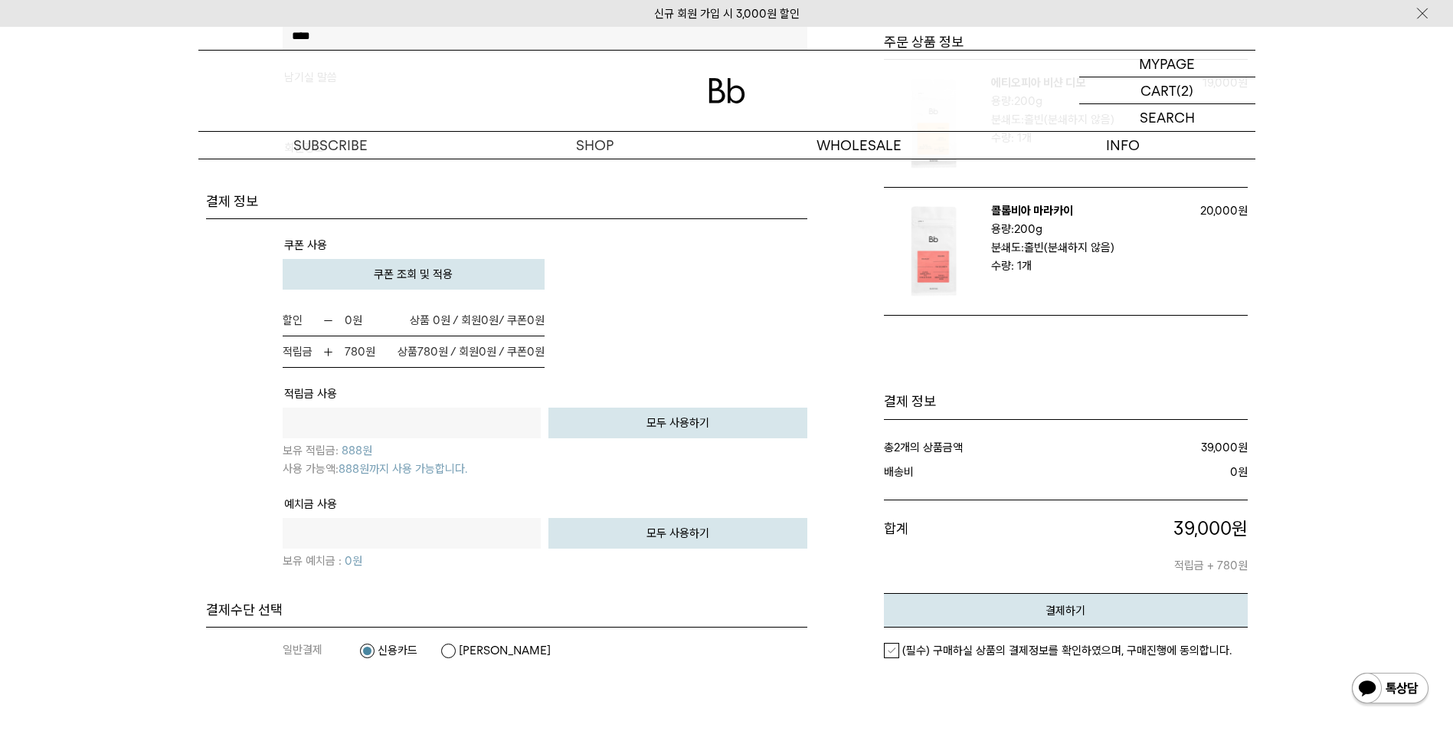
scroll to position [1225, 0]
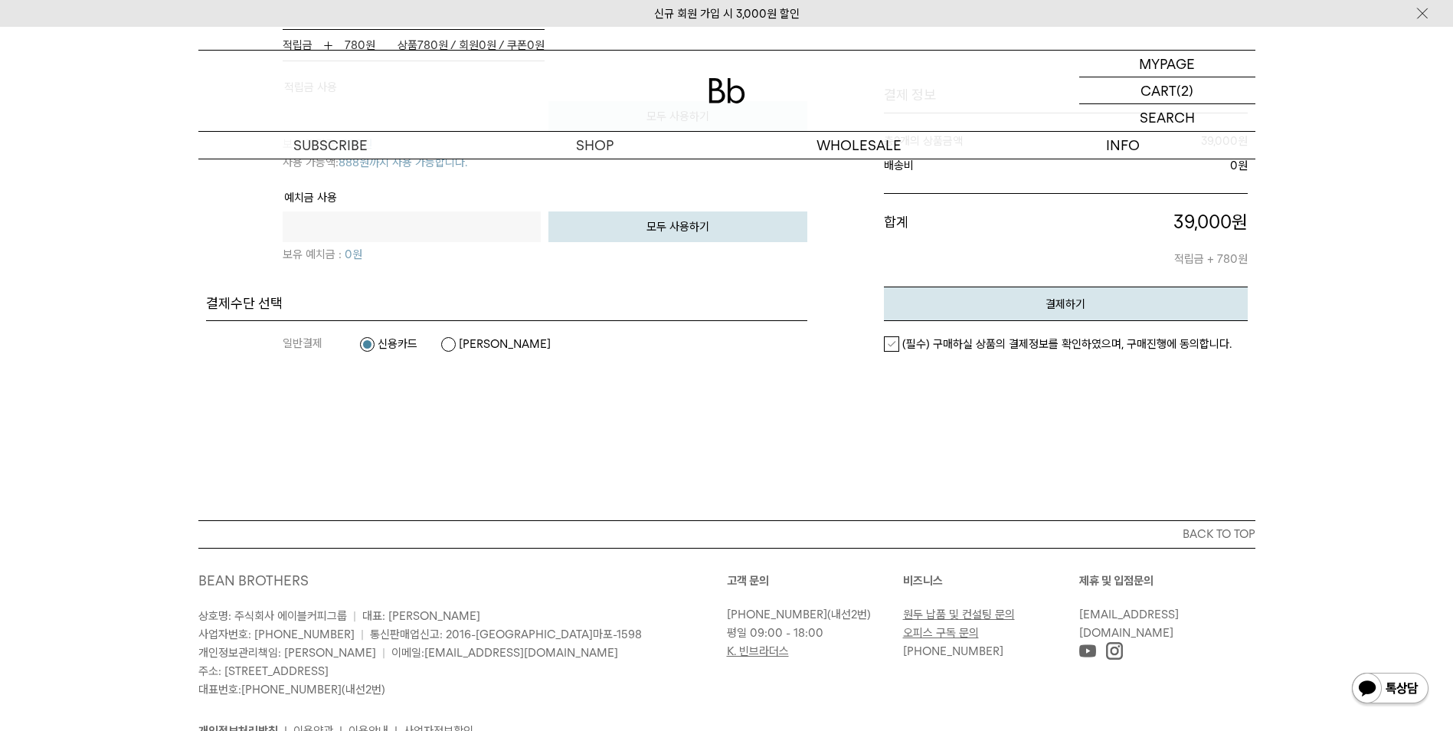
click at [892, 345] on label "(필수) 구매하실 상품의 결제정보를 확인하였으며, 구매진행에 동의합니다." at bounding box center [1058, 343] width 348 height 15
click at [1071, 300] on em "결제하기" at bounding box center [1065, 304] width 40 height 14
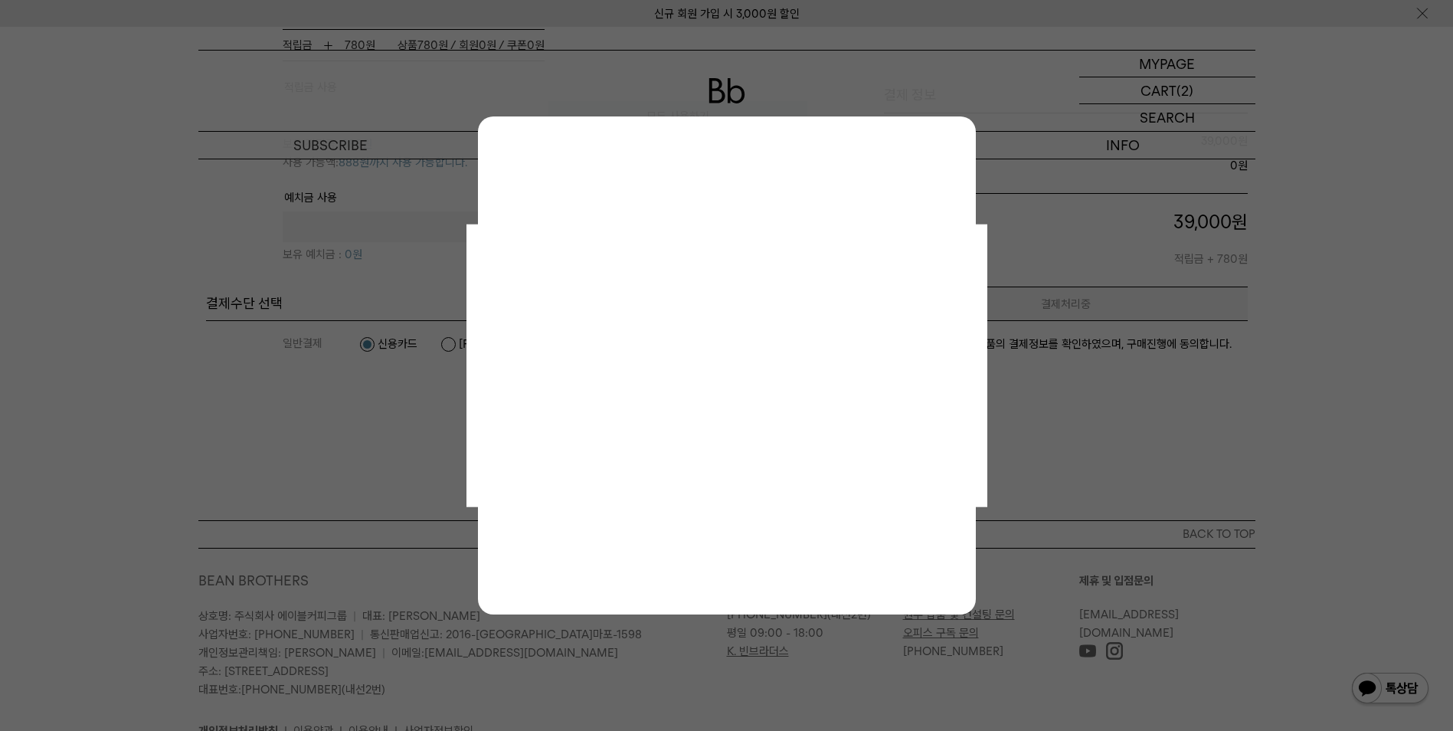
scroll to position [0, 0]
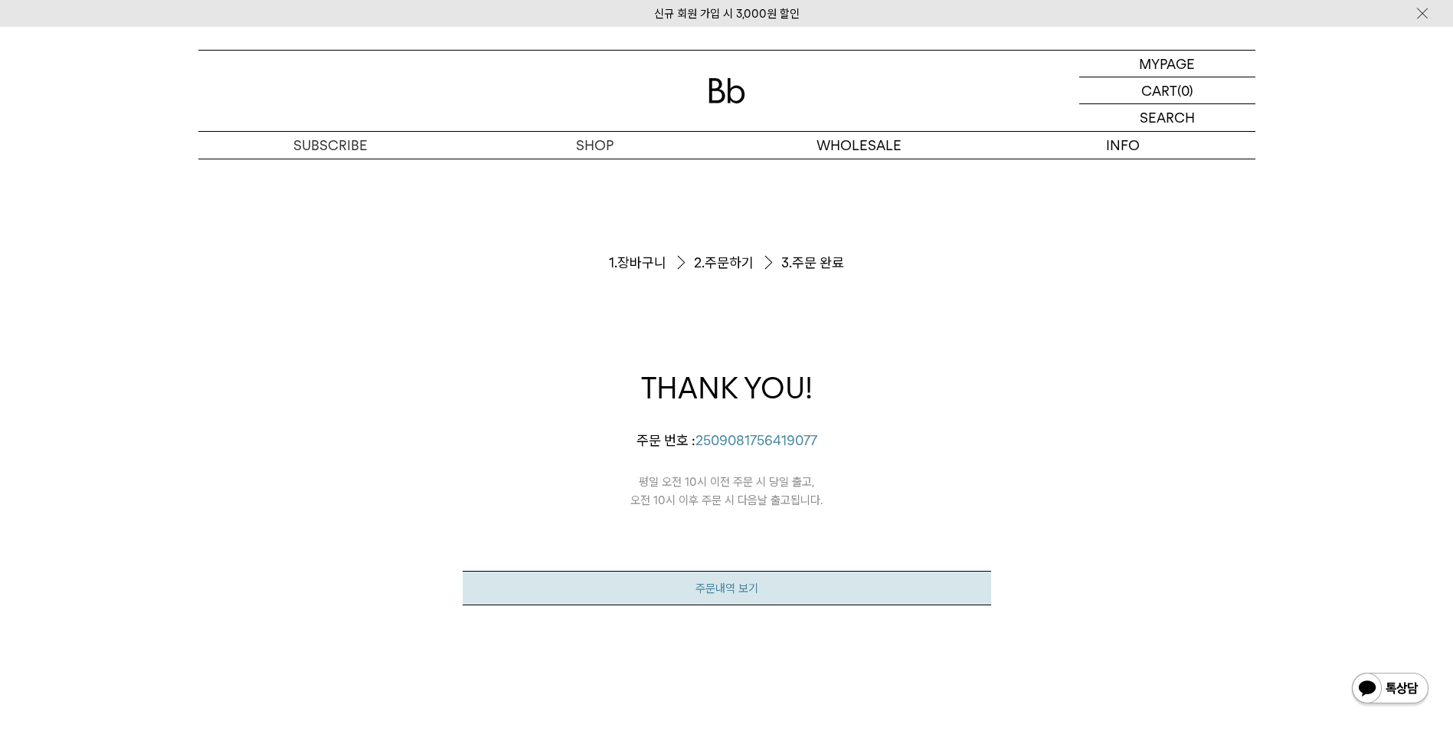
click at [741, 587] on link "주문내역 보기" at bounding box center [727, 588] width 528 height 34
